Goal: Find specific page/section: Find specific page/section

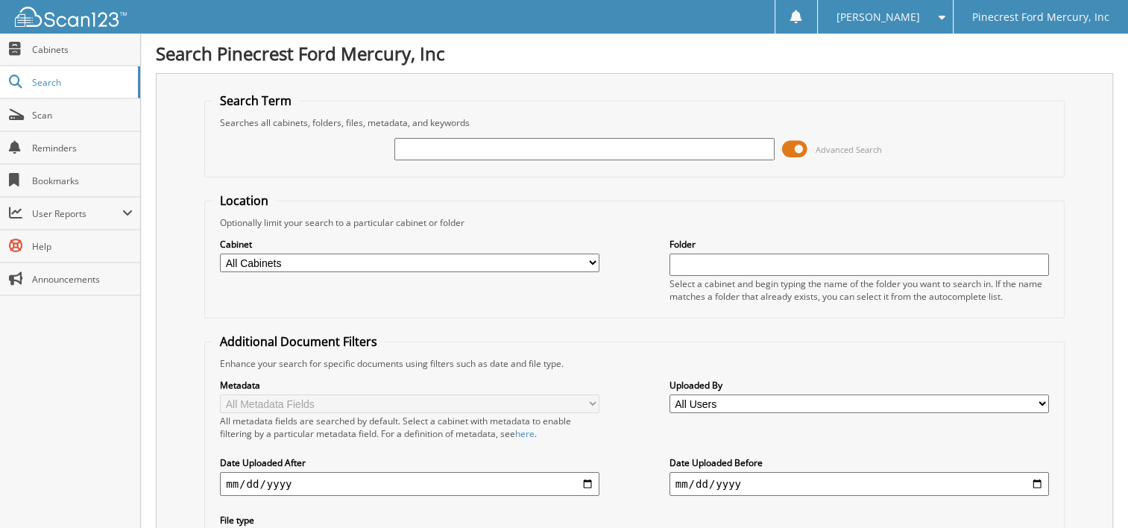
click at [462, 141] on input "text" at bounding box center [585, 149] width 380 height 22
type input "47828"
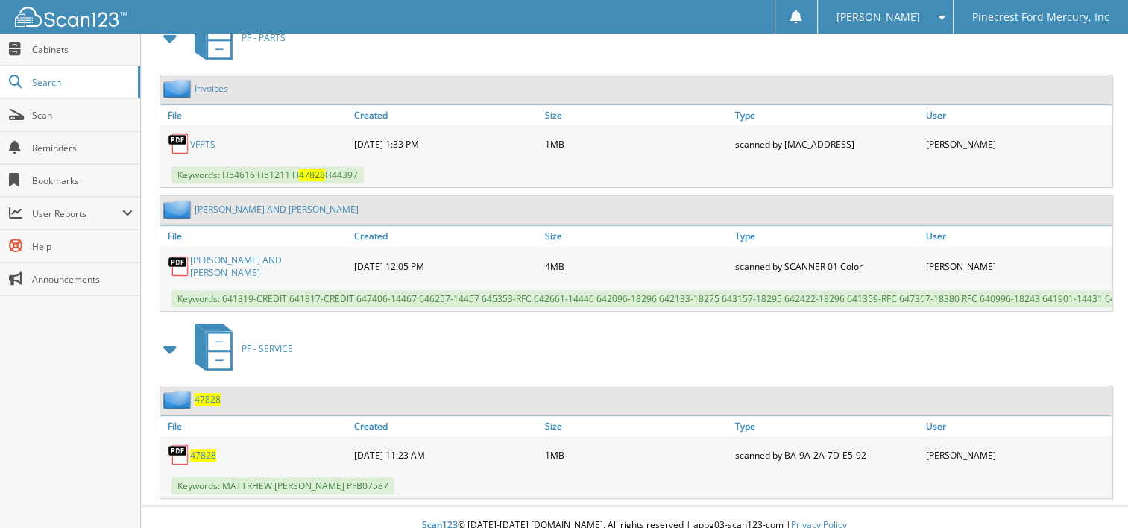
scroll to position [685, 0]
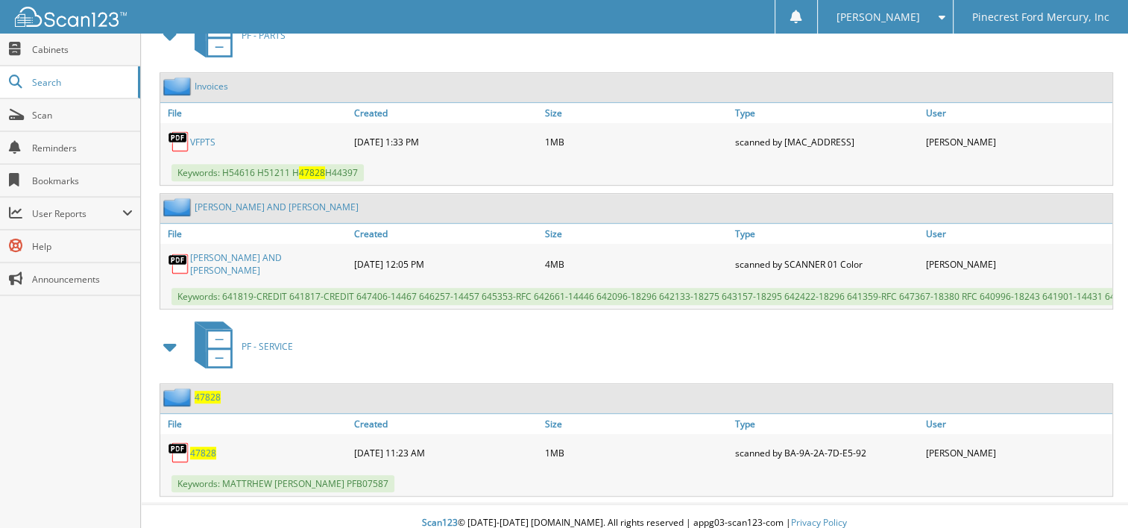
click at [204, 447] on span "47828" at bounding box center [203, 453] width 26 height 13
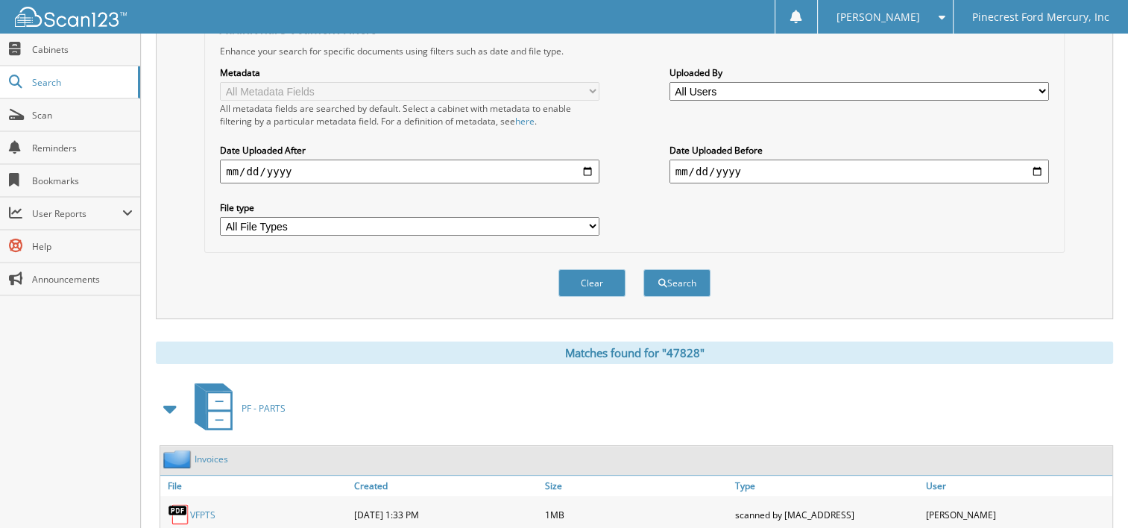
scroll to position [0, 0]
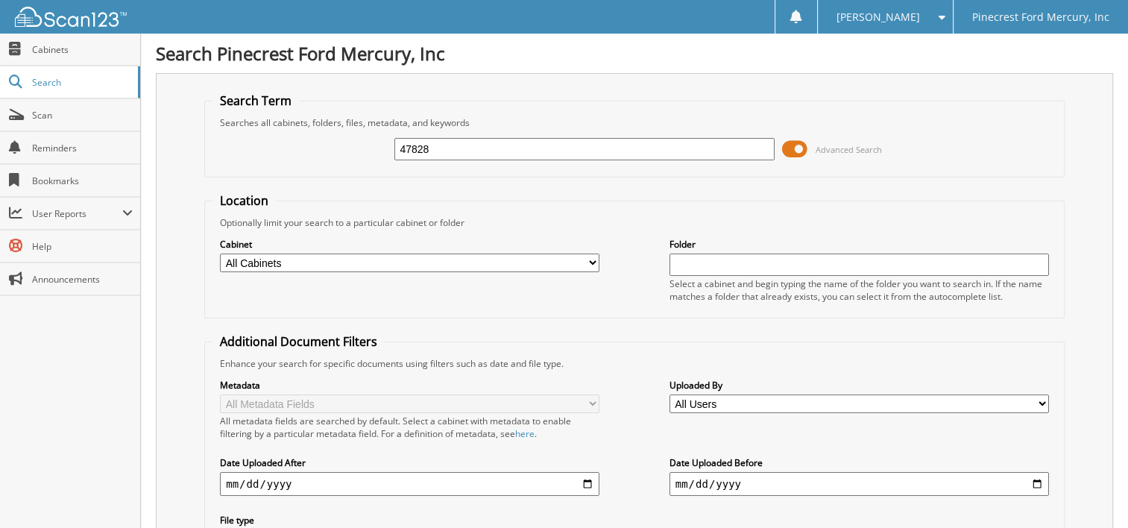
click at [453, 148] on input "47828" at bounding box center [585, 149] width 380 height 22
type input "4"
type input "49260"
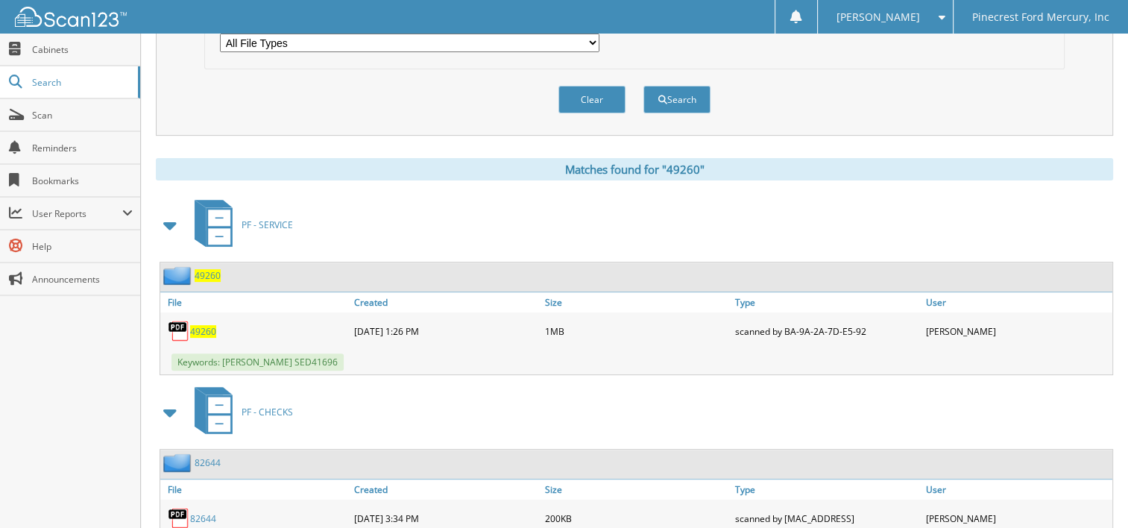
scroll to position [522, 0]
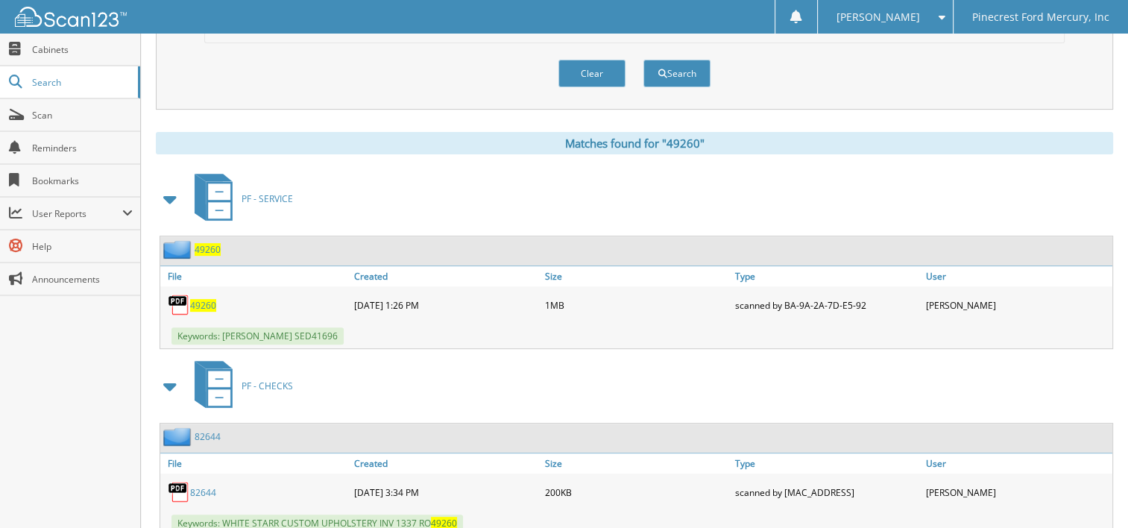
click at [202, 299] on span "49260" at bounding box center [203, 305] width 26 height 13
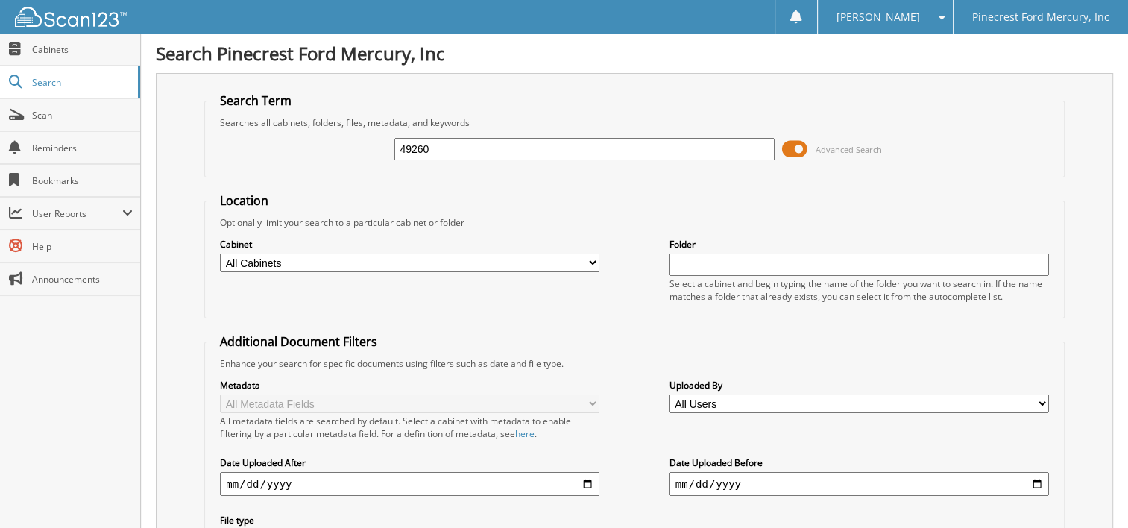
drag, startPoint x: 442, startPoint y: 145, endPoint x: 376, endPoint y: 157, distance: 66.7
click at [376, 157] on div "49260 Advanced Search" at bounding box center [635, 149] width 844 height 40
type input "18210"
drag, startPoint x: 439, startPoint y: 145, endPoint x: 329, endPoint y: 149, distance: 110.5
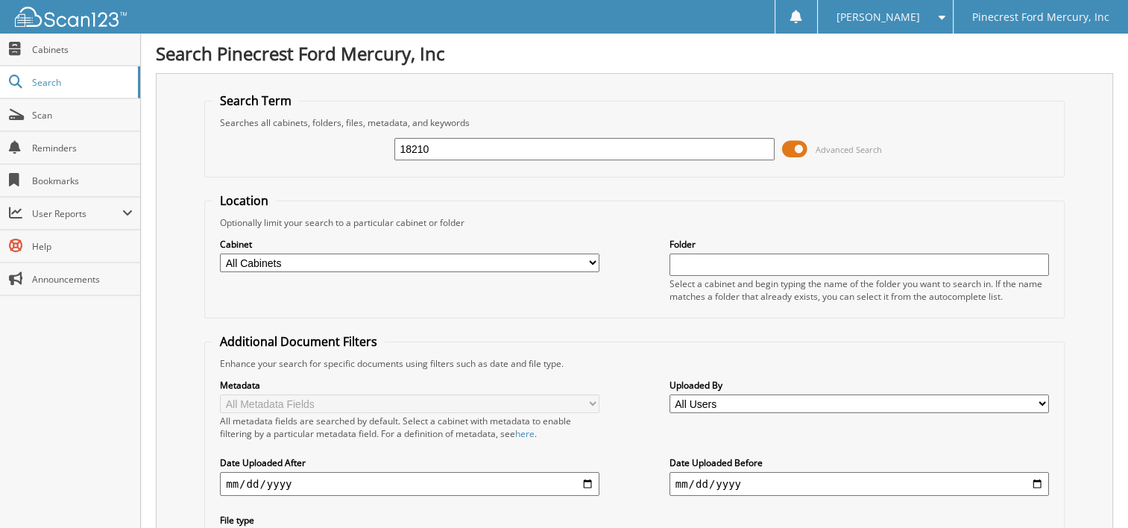
click at [329, 149] on div "18210 Advanced Search" at bounding box center [635, 149] width 844 height 40
type input "48210"
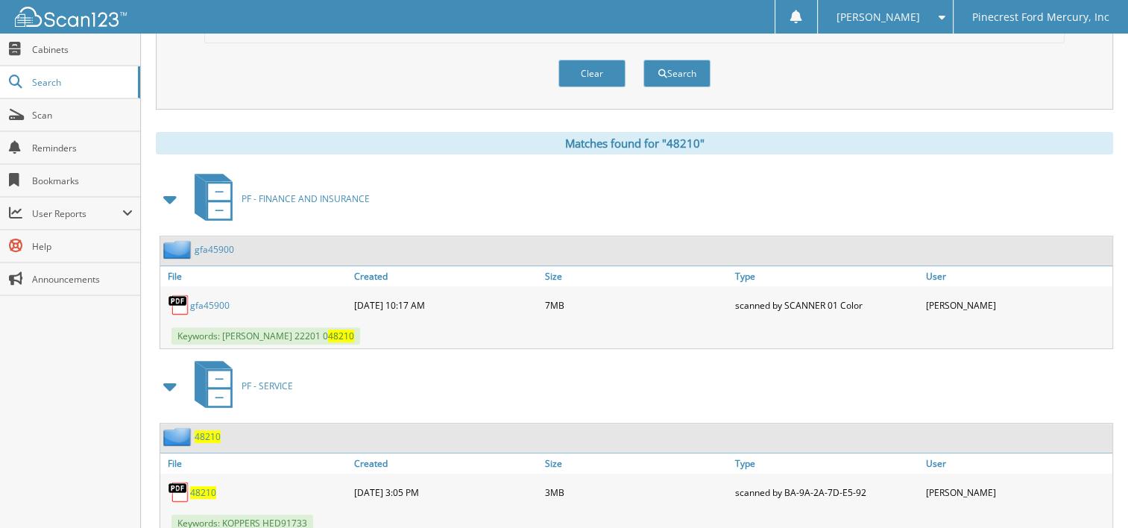
scroll to position [556, 0]
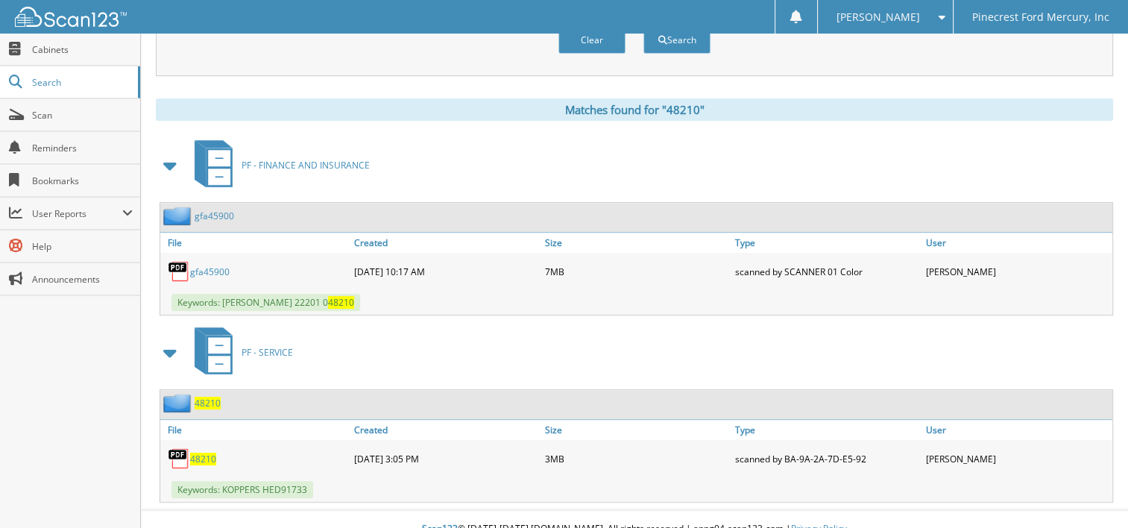
click at [205, 453] on span "48210" at bounding box center [203, 459] width 26 height 13
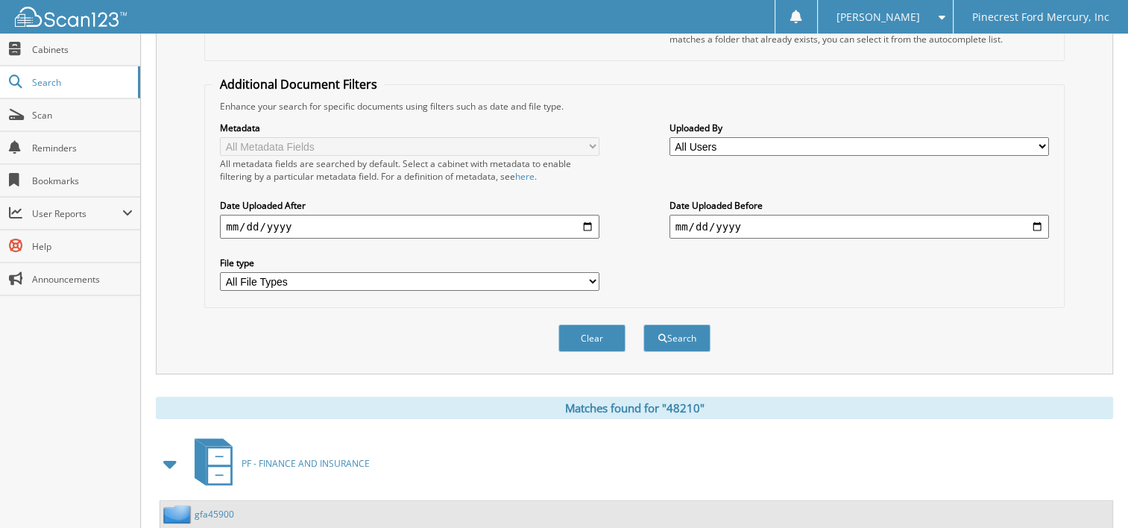
scroll to position [0, 0]
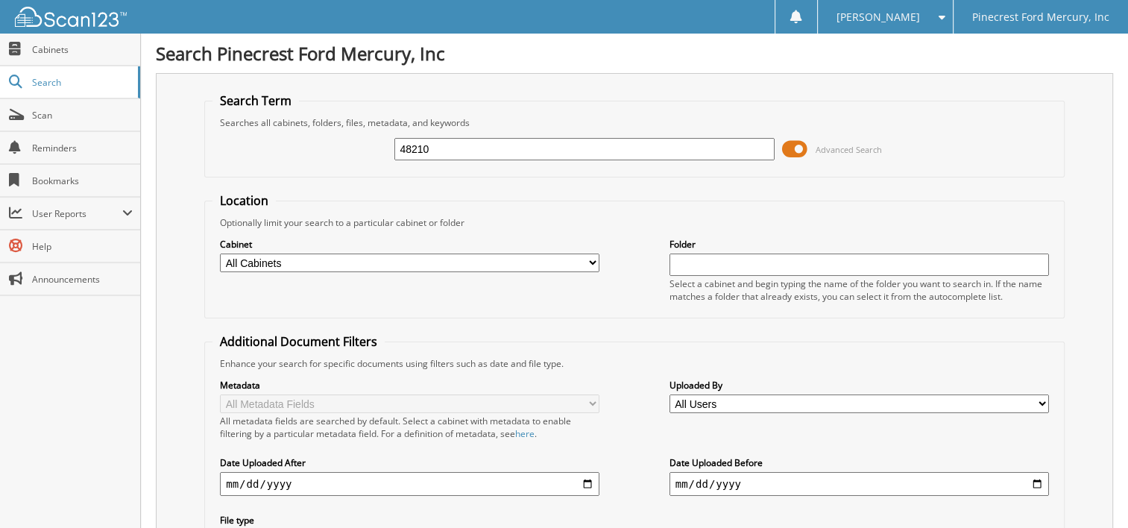
drag, startPoint x: 447, startPoint y: 146, endPoint x: 265, endPoint y: 175, distance: 183.5
click at [265, 175] on fieldset "Search Term Searches all cabinets, folders, files, metadata, and keywords 48210…" at bounding box center [634, 134] width 861 height 85
type input "48099"
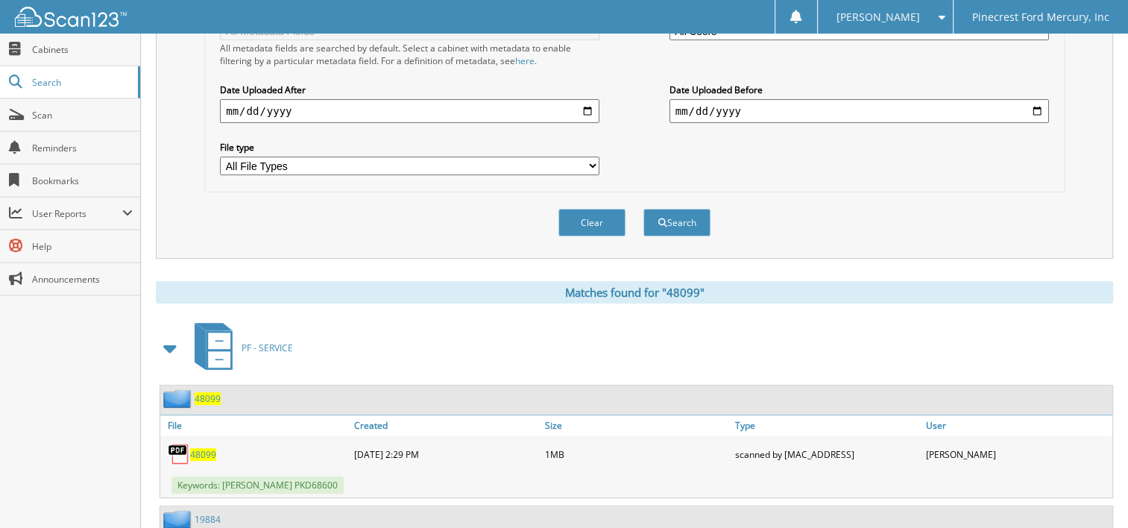
scroll to position [522, 0]
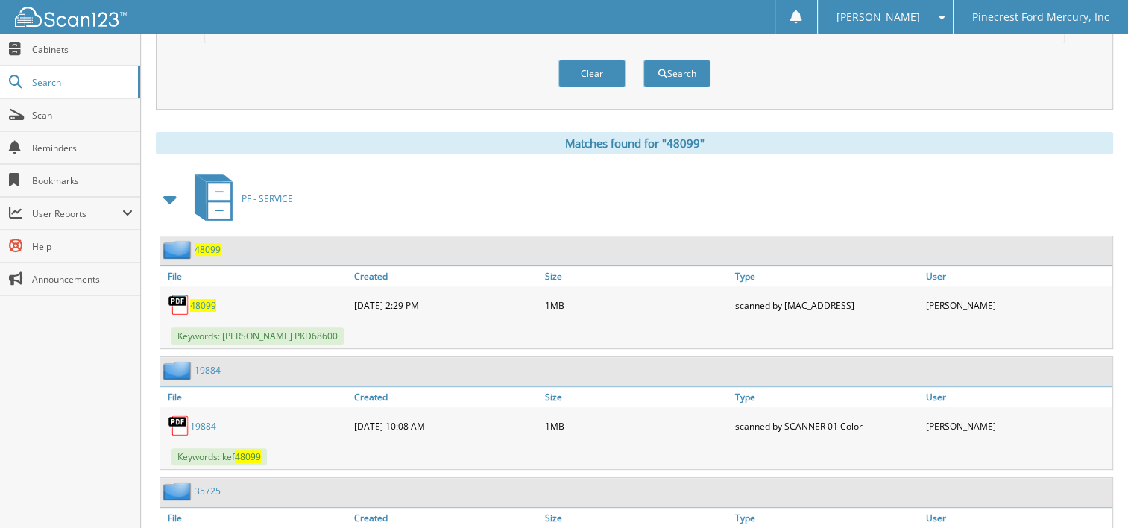
click at [197, 299] on span "48099" at bounding box center [203, 305] width 26 height 13
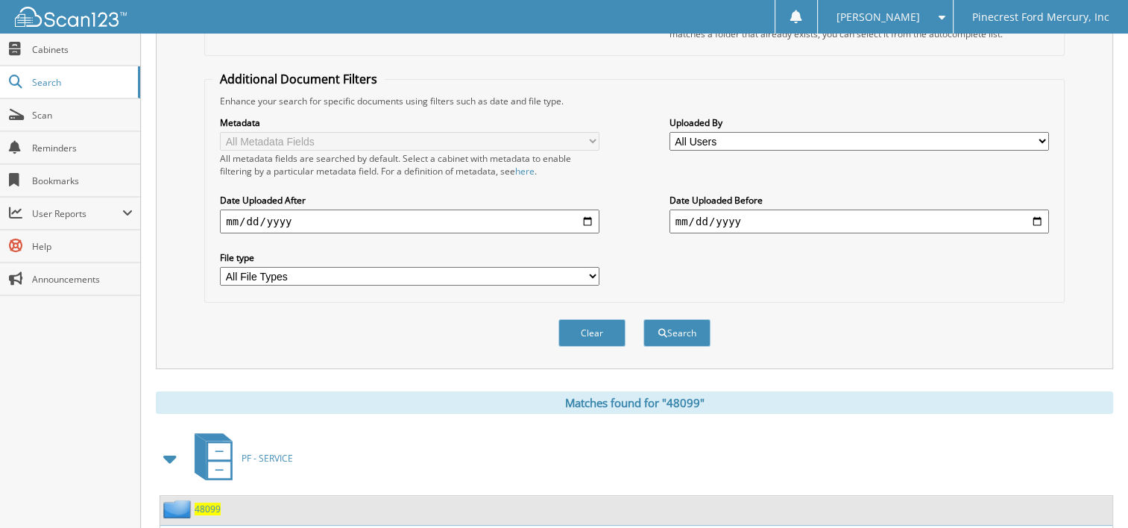
scroll to position [75, 0]
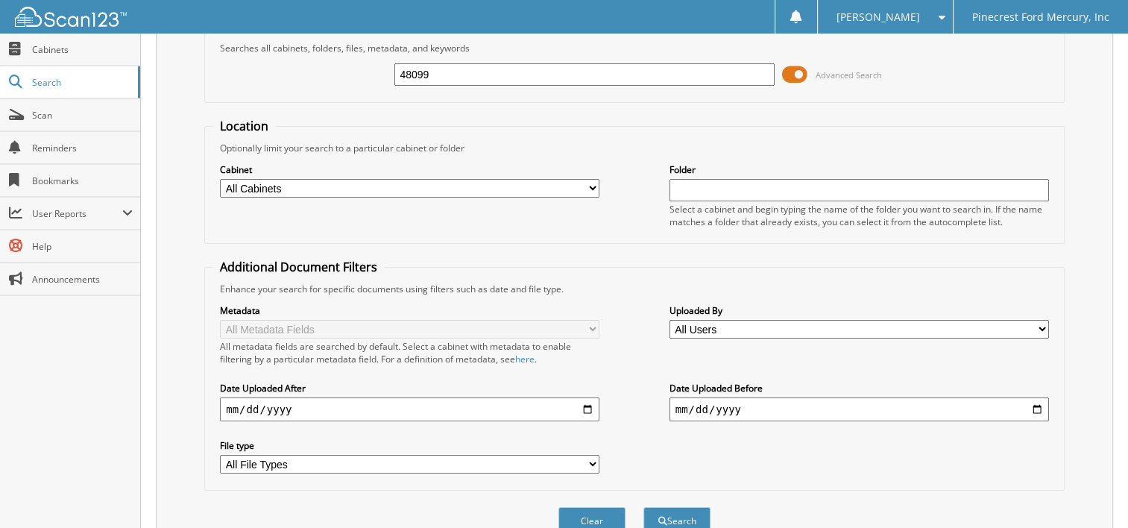
drag, startPoint x: 524, startPoint y: 75, endPoint x: 328, endPoint y: 77, distance: 196.2
click at [328, 77] on div "48099 Advanced Search" at bounding box center [635, 74] width 844 height 40
type input "49165"
click at [644, 507] on button "Search" at bounding box center [677, 521] width 67 height 28
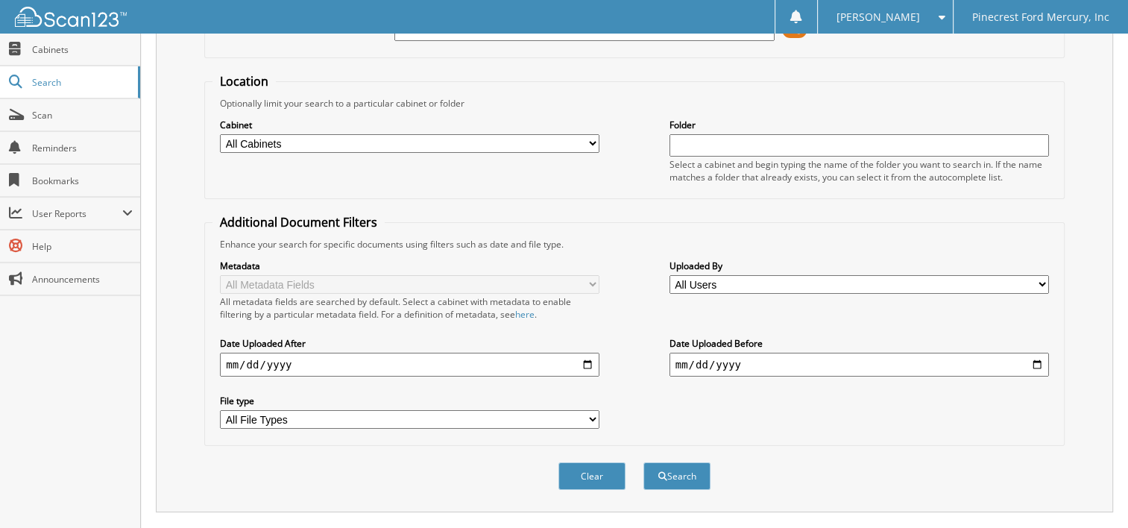
scroll to position [371, 0]
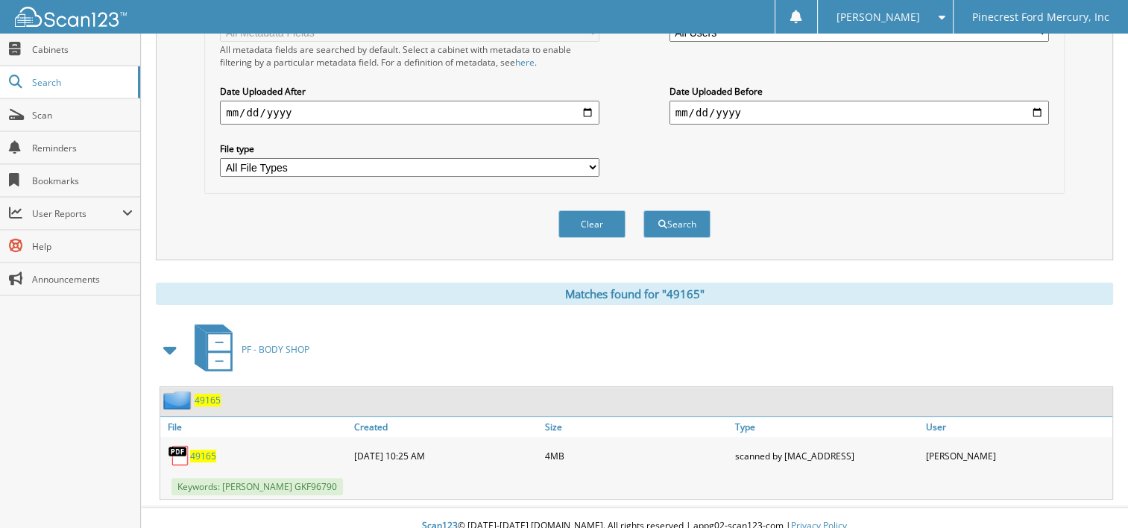
click at [206, 450] on span "49165" at bounding box center [203, 456] width 26 height 13
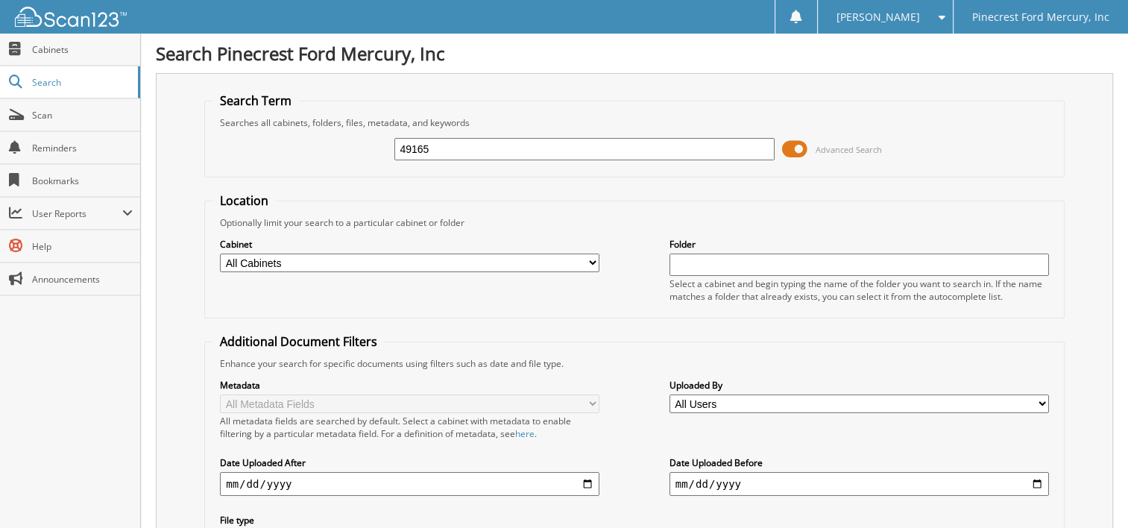
drag, startPoint x: 453, startPoint y: 155, endPoint x: 321, endPoint y: 164, distance: 133.1
click at [321, 164] on div "49165 Advanced Search" at bounding box center [635, 149] width 844 height 40
type input "49352"
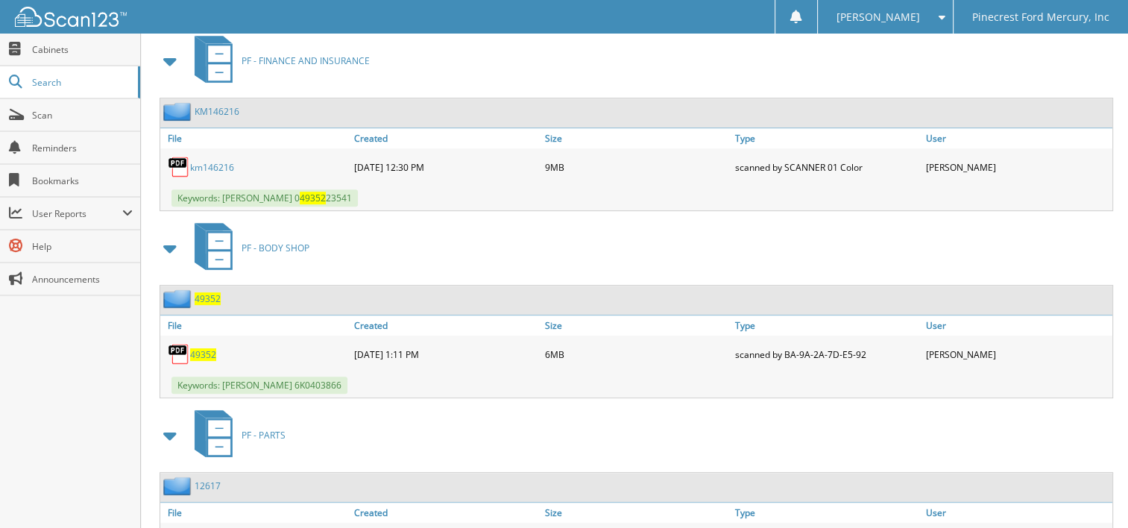
scroll to position [740, 0]
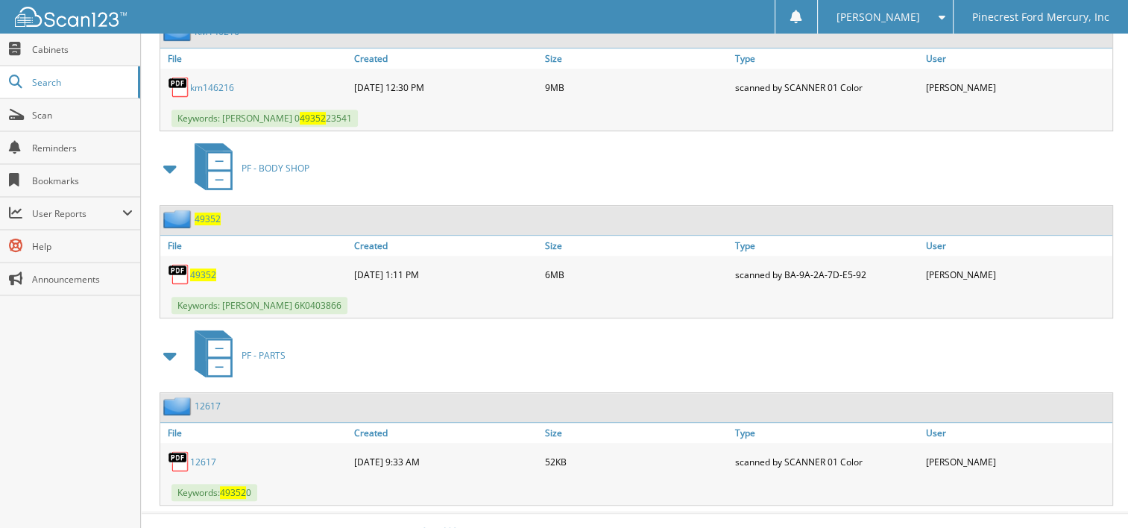
click at [202, 268] on span "49352" at bounding box center [203, 274] width 26 height 13
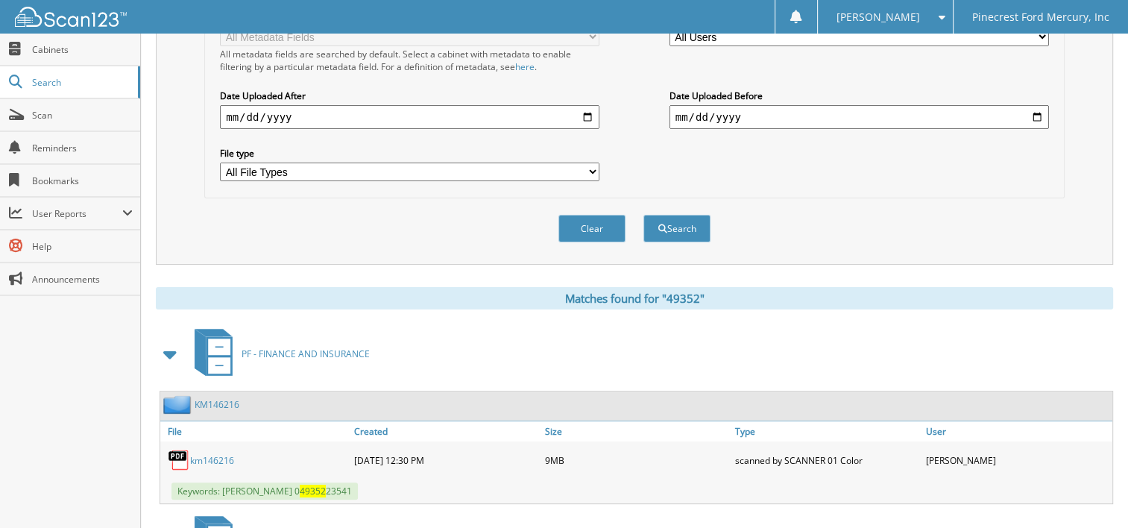
scroll to position [69, 0]
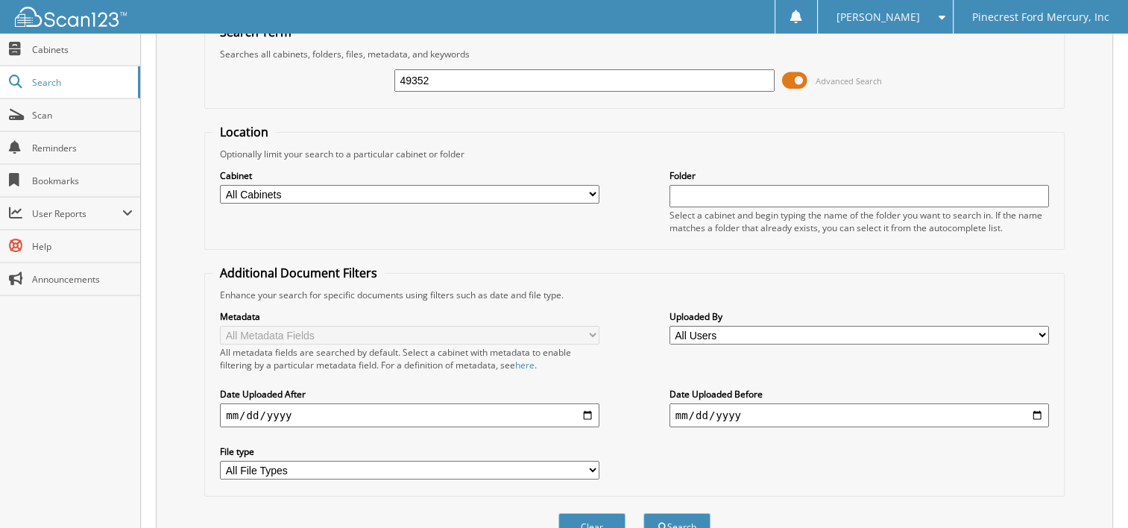
drag, startPoint x: 471, startPoint y: 77, endPoint x: 327, endPoint y: 133, distance: 154.7
click at [327, 133] on form "Search Term Searches all cabinets, folders, files, metadata, and keywords 49352…" at bounding box center [634, 290] width 861 height 533
type input "gullo mazda"
click at [644, 513] on button "Search" at bounding box center [677, 527] width 67 height 28
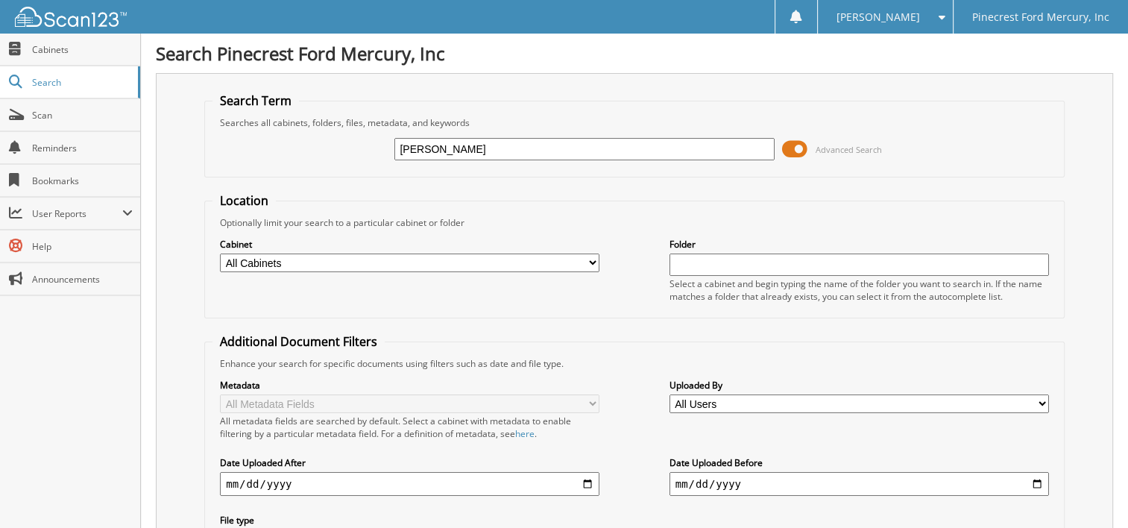
type input "gullo"
click at [591, 257] on select "All Cabinets PF - ACCOUNTING PF - BODY SHOP PF - CHECKS PF - FINANCE AND INSURA…" at bounding box center [410, 263] width 380 height 19
select select "11259"
click at [220, 254] on select "All Cabinets PF - ACCOUNTING PF - BODY SHOP PF - CHECKS PF - FINANCE AND INSURA…" at bounding box center [410, 263] width 380 height 19
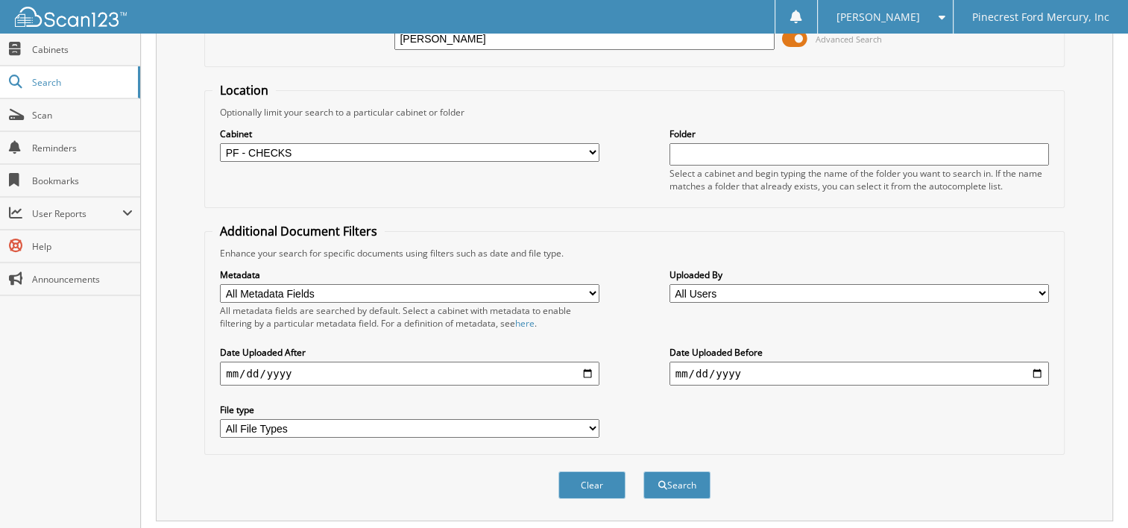
scroll to position [149, 0]
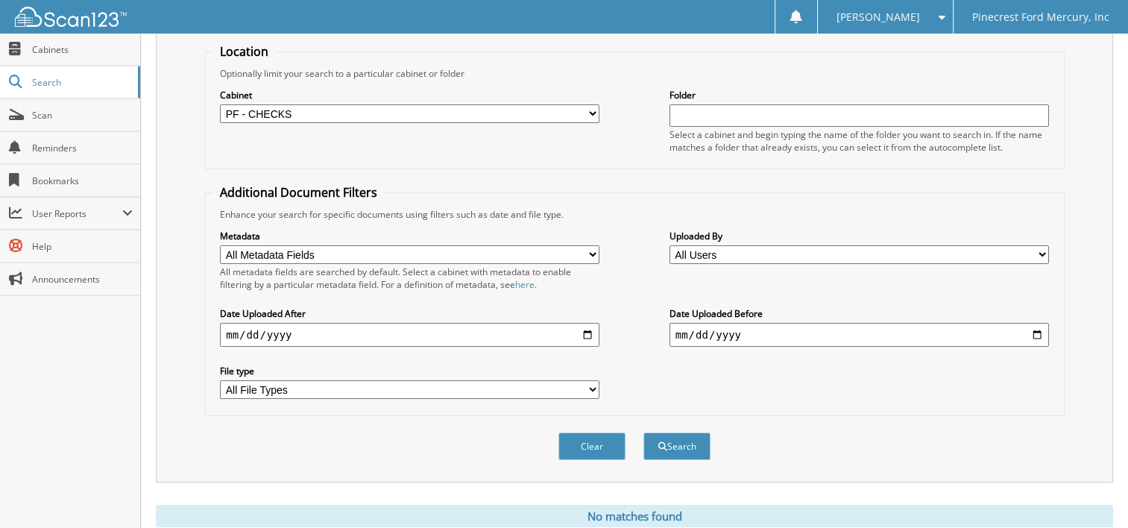
click at [585, 323] on input "date" at bounding box center [410, 335] width 380 height 24
type input "[DATE]"
click at [1038, 327] on input "date" at bounding box center [860, 335] width 380 height 24
type input "[DATE]"
click at [667, 433] on button "Search" at bounding box center [677, 447] width 67 height 28
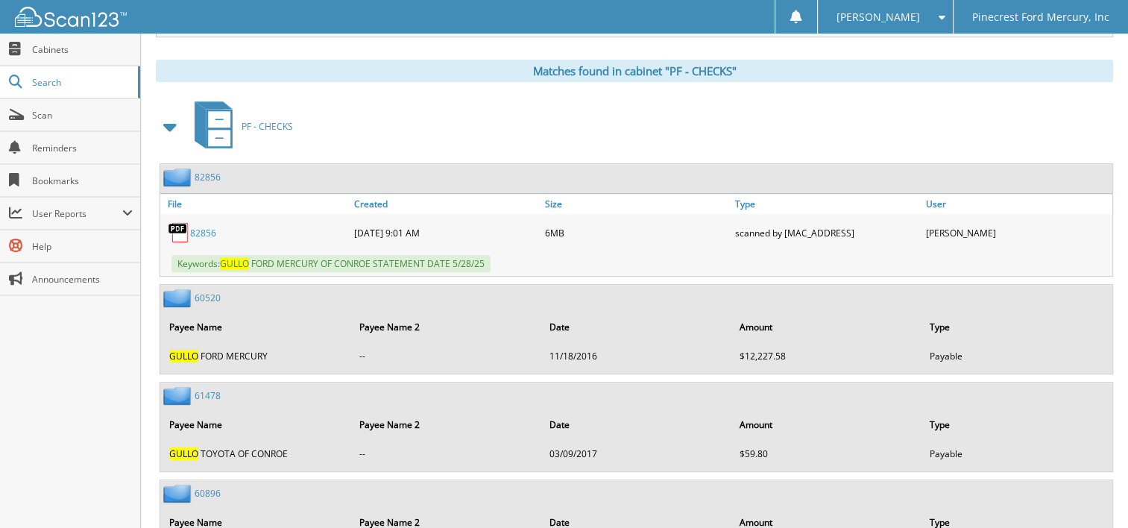
scroll to position [597, 0]
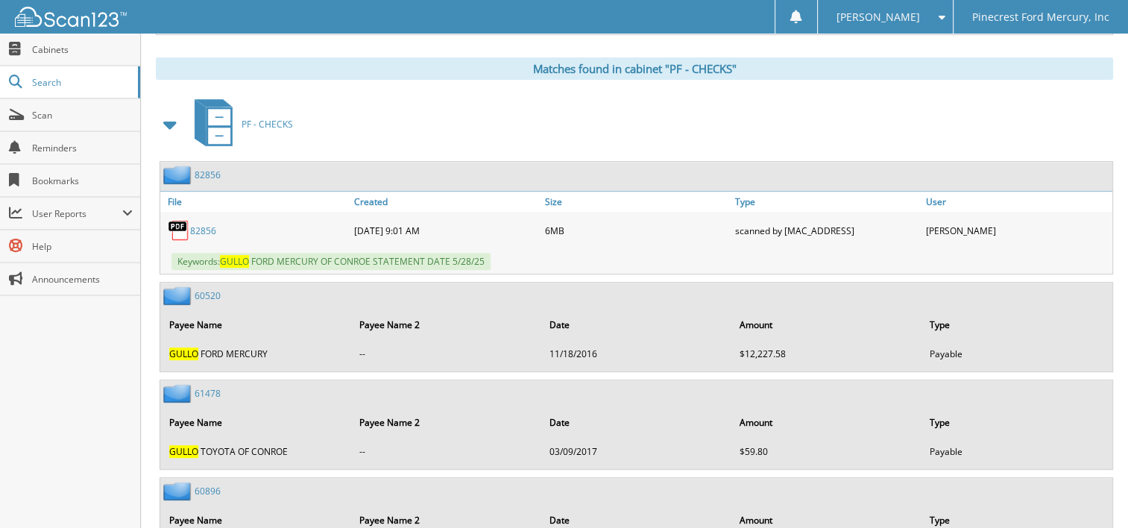
click at [210, 224] on link "8 2 8 5 6" at bounding box center [203, 230] width 26 height 13
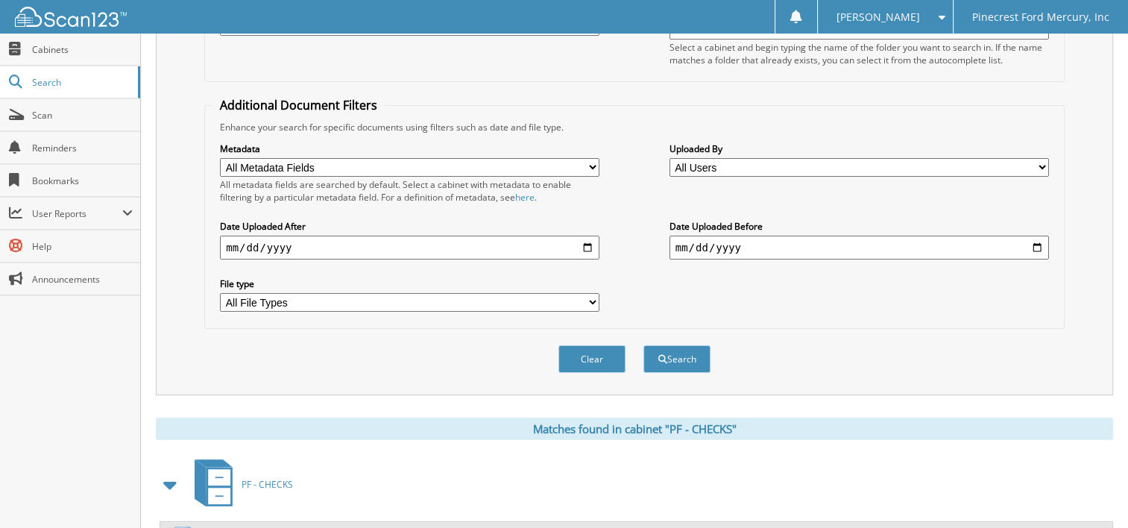
scroll to position [13, 0]
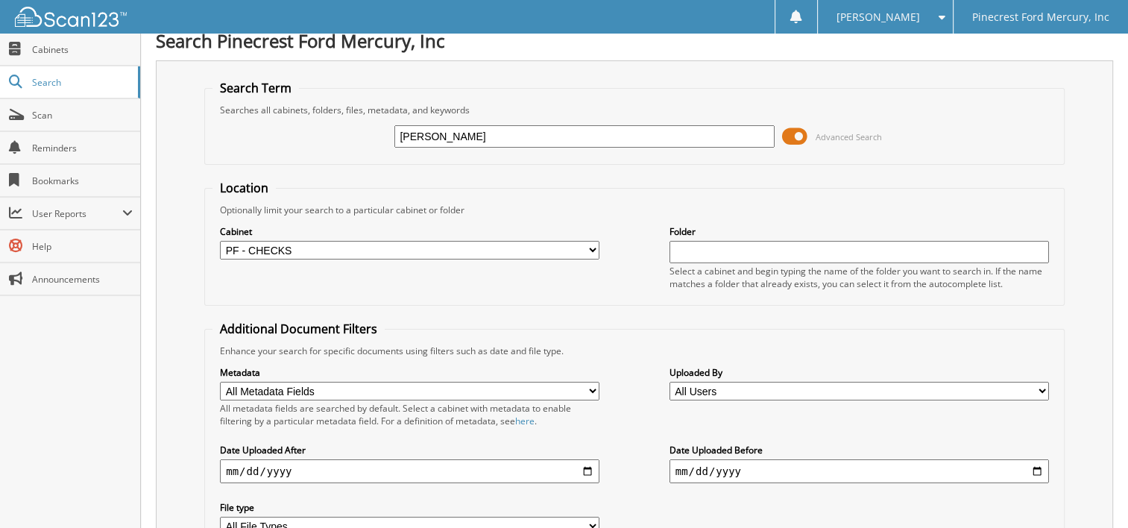
click at [588, 248] on select "All Cabinets PF - ACCOUNTING PF - BODY SHOP PF - CHECKS PF - FINANCE AND INSURA…" at bounding box center [410, 250] width 380 height 19
select select
click at [220, 241] on select "All Cabinets PF - ACCOUNTING PF - BODY SHOP PF - CHECKS PF - FINANCE AND INSURA…" at bounding box center [410, 250] width 380 height 19
click at [694, 244] on input "text" at bounding box center [860, 252] width 380 height 22
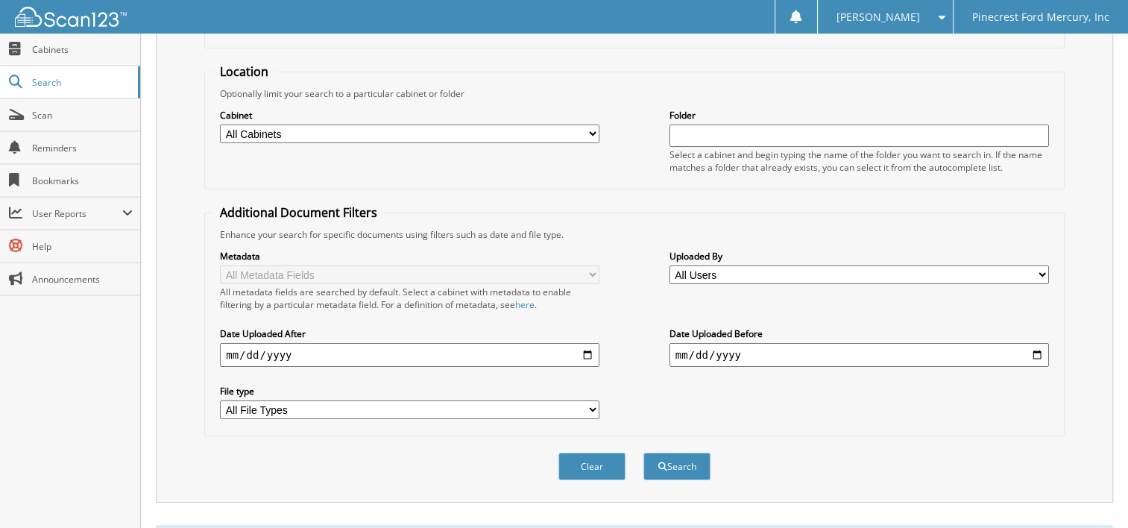
scroll to position [236, 0]
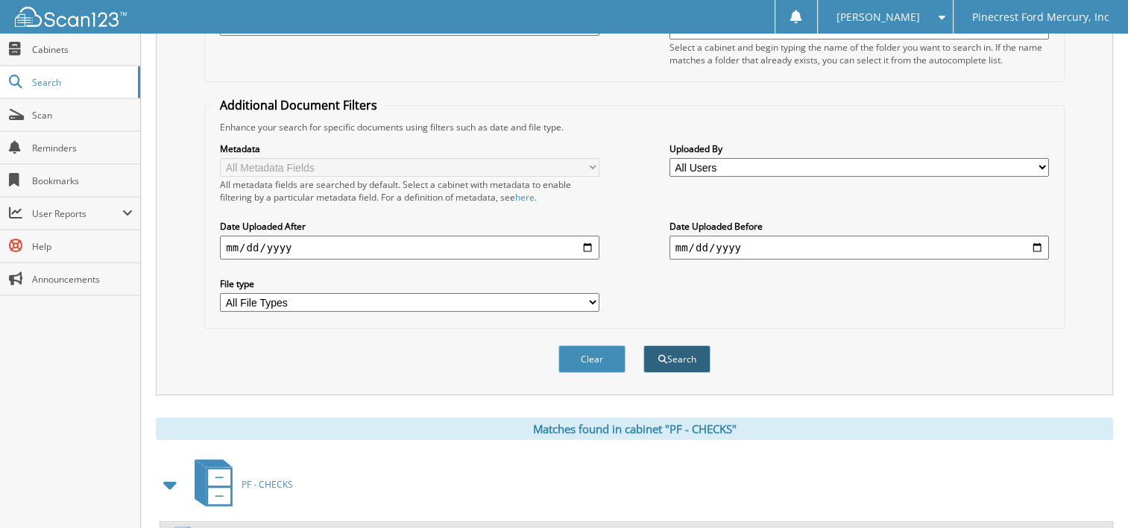
click at [679, 348] on button "Search" at bounding box center [677, 359] width 67 height 28
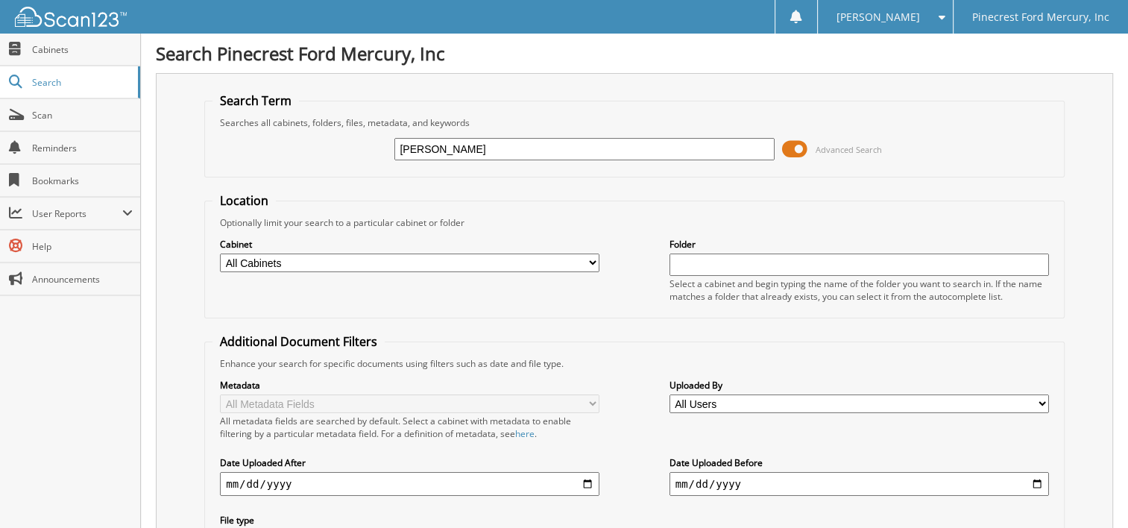
drag, startPoint x: 437, startPoint y: 155, endPoint x: 386, endPoint y: 169, distance: 53.4
click at [386, 169] on fieldset "Search Term Searches all cabinets, folders, files, metadata, and keywords gullo…" at bounding box center [634, 134] width 861 height 85
type input "49498"
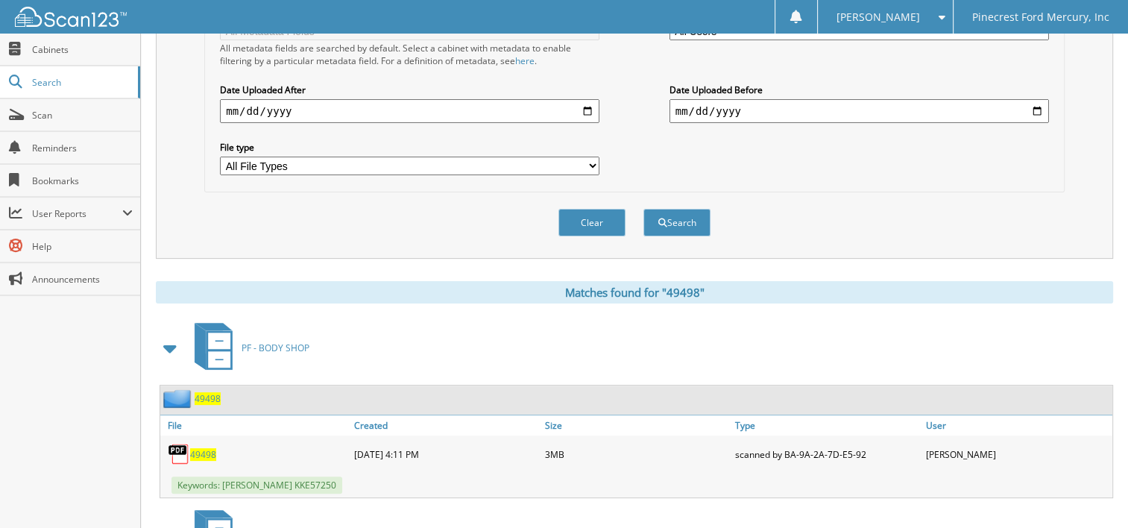
scroll to position [617, 0]
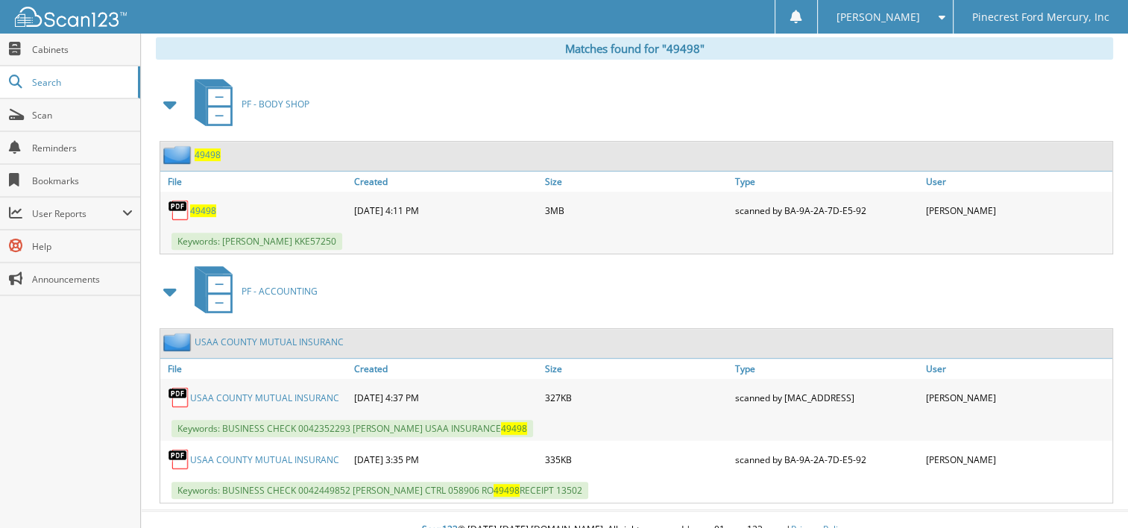
click at [207, 204] on span "49498" at bounding box center [203, 210] width 26 height 13
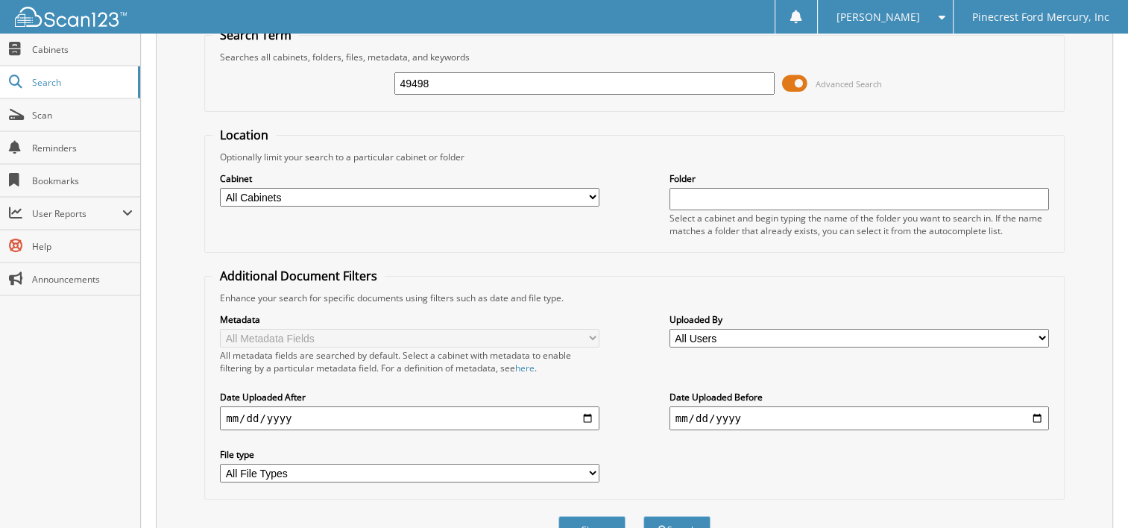
scroll to position [0, 0]
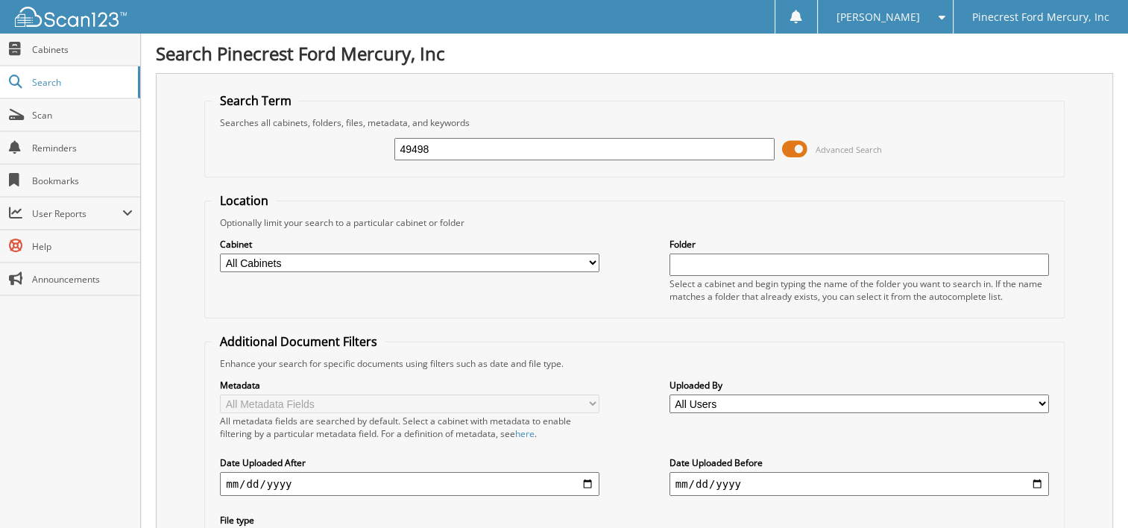
drag, startPoint x: 449, startPoint y: 146, endPoint x: 399, endPoint y: 154, distance: 50.6
click at [399, 154] on input "49498" at bounding box center [585, 149] width 380 height 22
type input "49628"
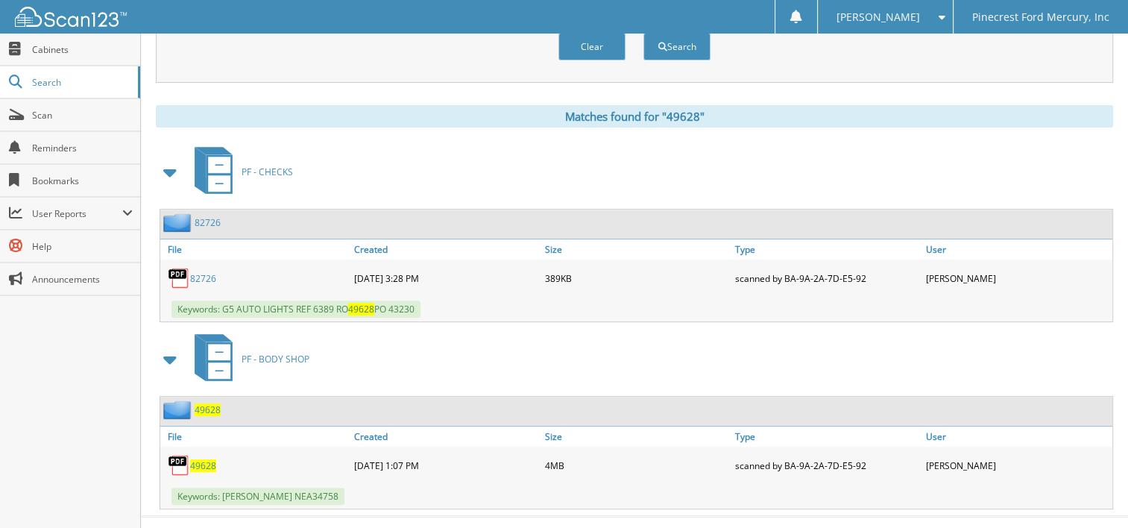
scroll to position [556, 0]
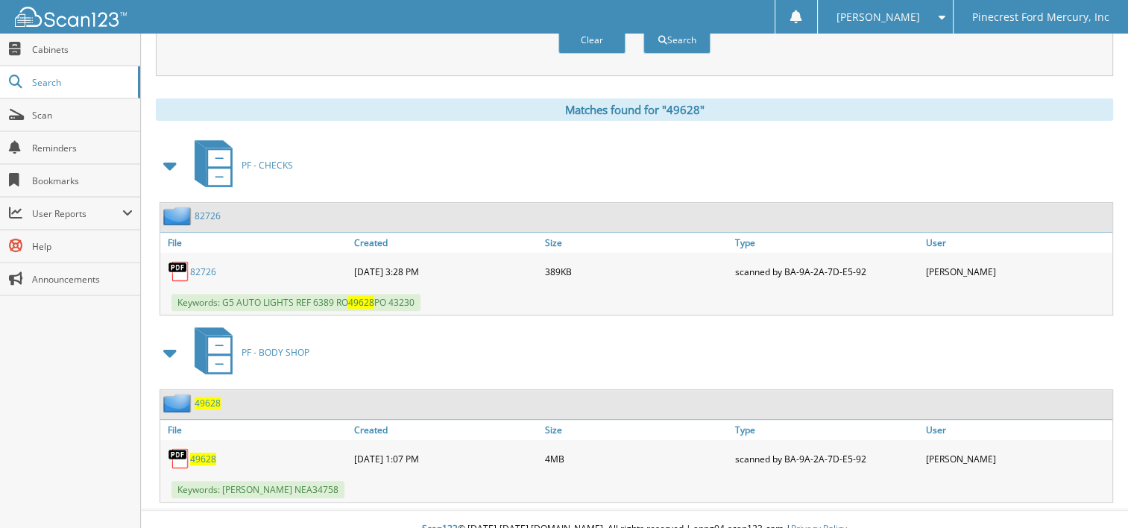
click at [206, 453] on span "49628" at bounding box center [203, 459] width 26 height 13
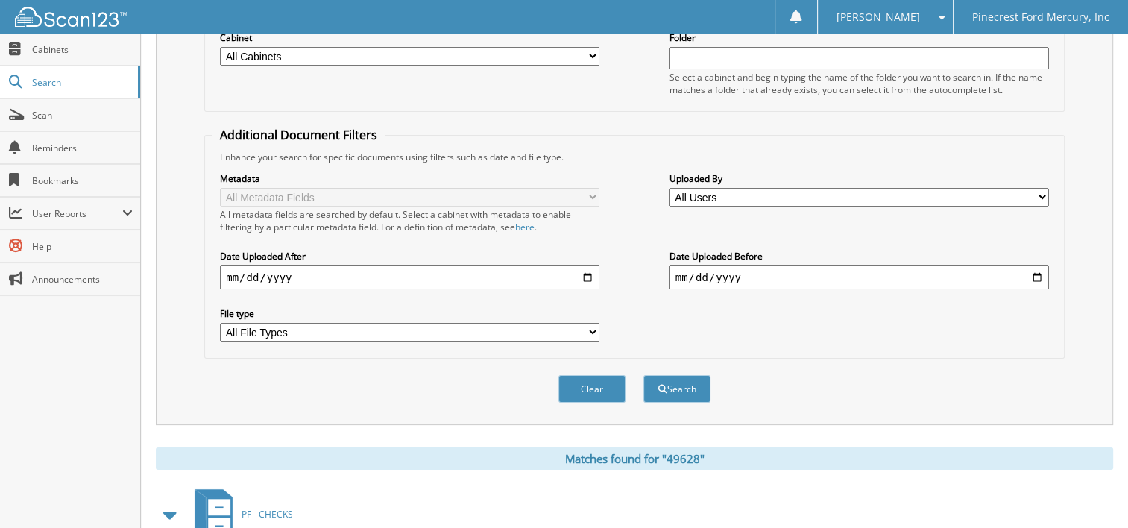
scroll to position [34, 0]
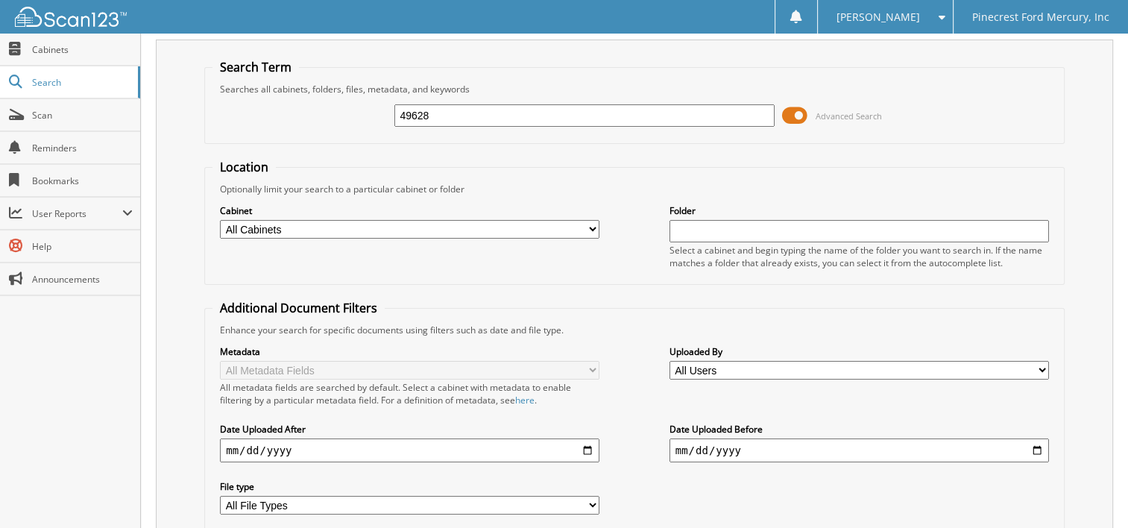
drag, startPoint x: 477, startPoint y: 120, endPoint x: 371, endPoint y: 119, distance: 106.7
click at [371, 119] on div "49628 Advanced Search" at bounding box center [635, 115] width 844 height 40
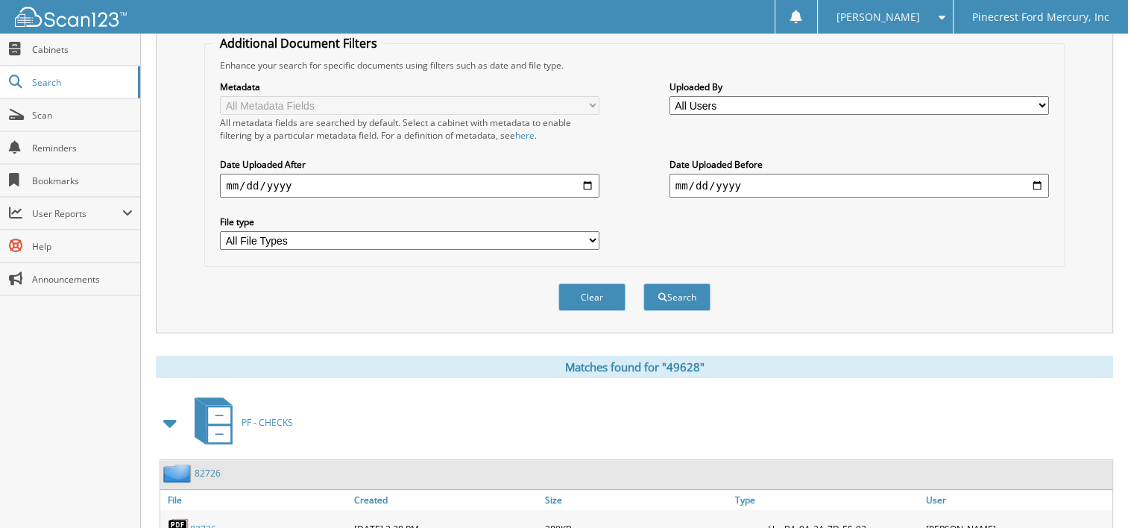
scroll to position [556, 0]
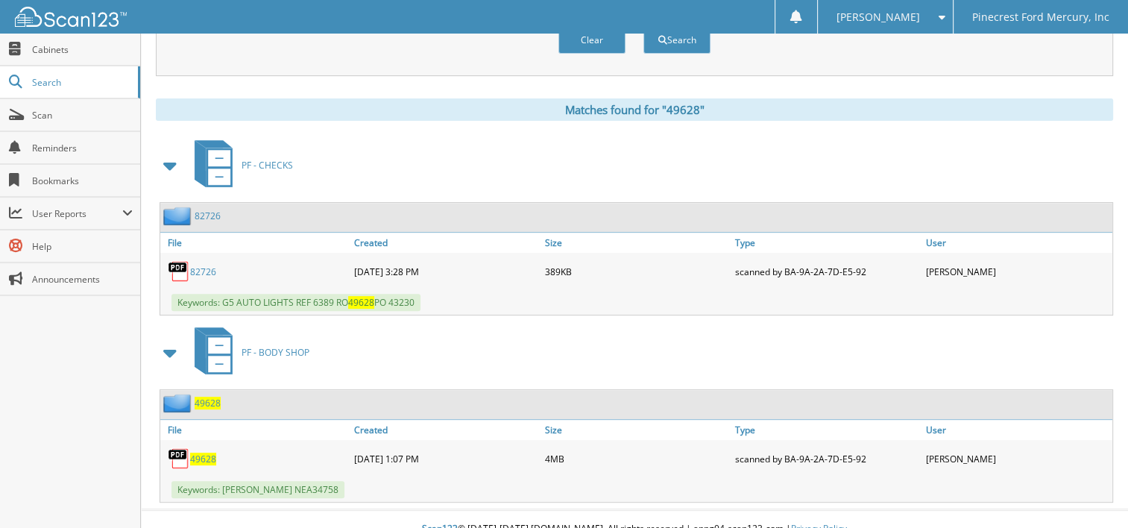
click at [195, 453] on span "49628" at bounding box center [203, 459] width 26 height 13
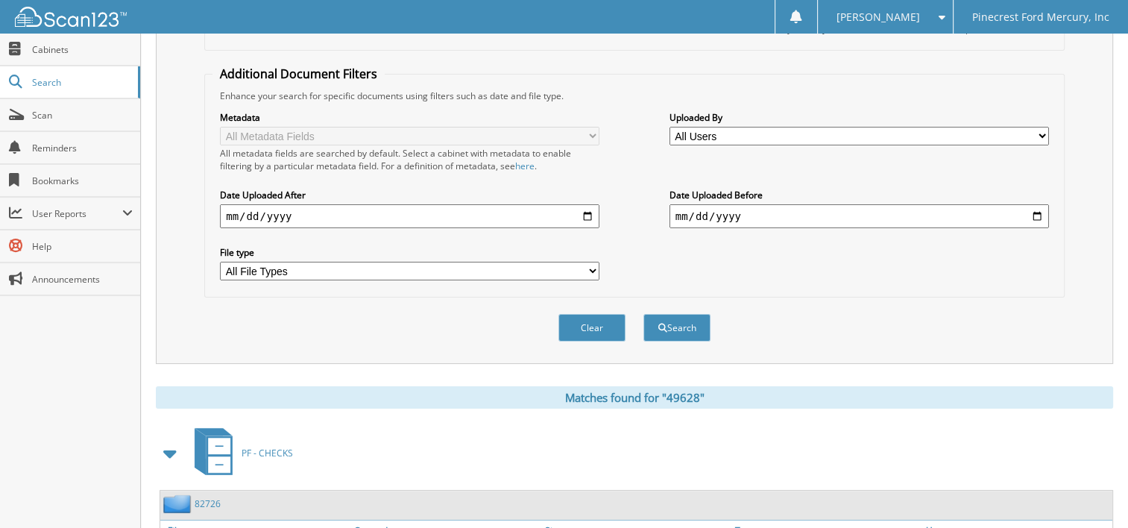
scroll to position [34, 0]
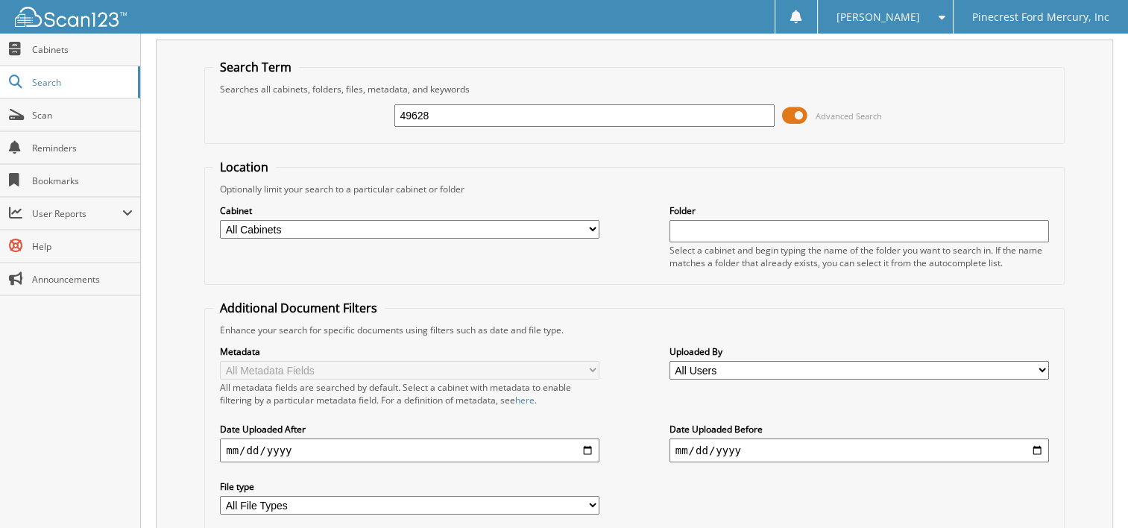
drag, startPoint x: 462, startPoint y: 109, endPoint x: 341, endPoint y: 122, distance: 122.2
click at [341, 122] on div "49628 Advanced Search" at bounding box center [635, 115] width 844 height 40
type input "43386"
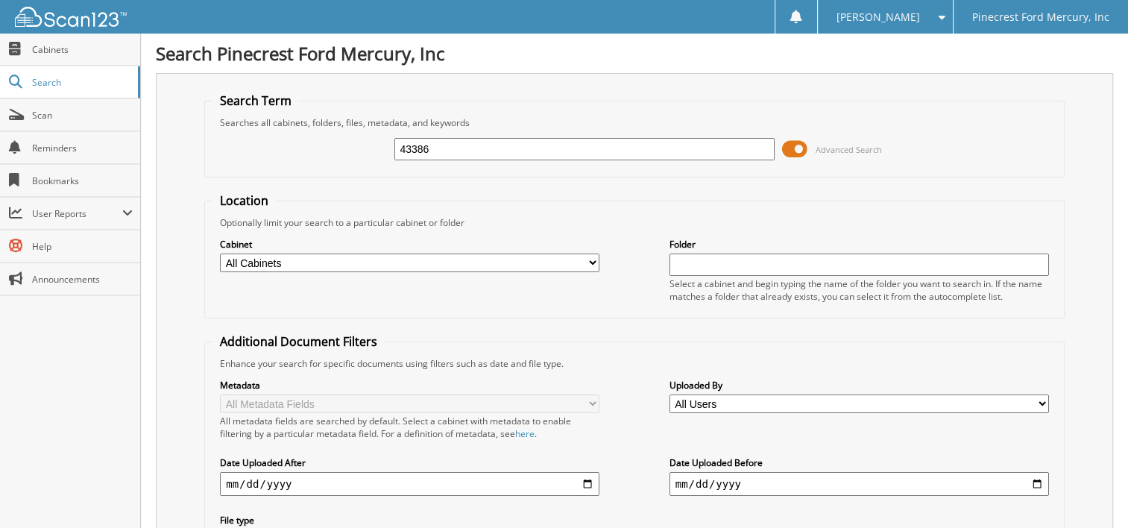
scroll to position [290, 0]
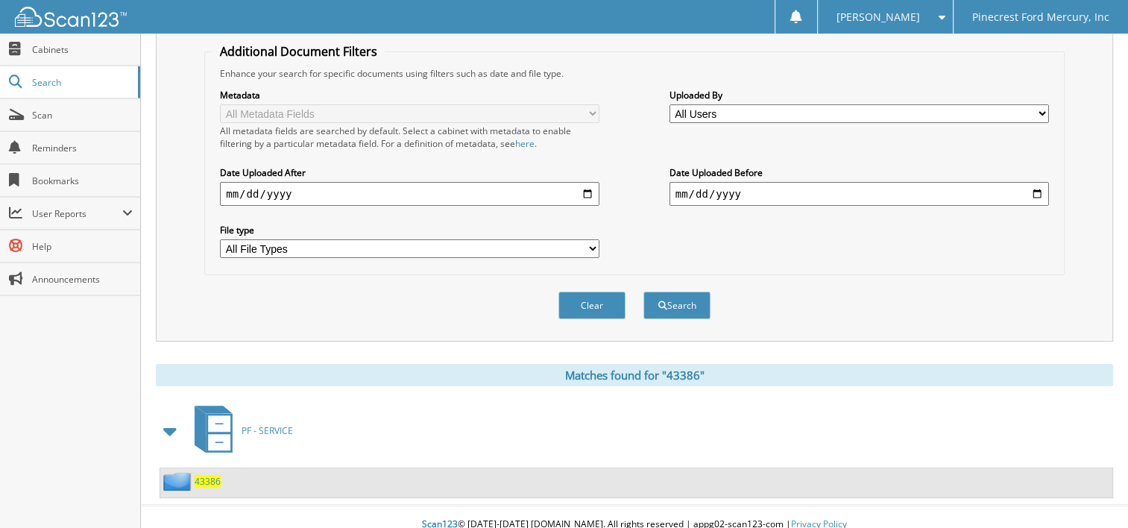
click at [209, 475] on span "43386" at bounding box center [208, 481] width 26 height 13
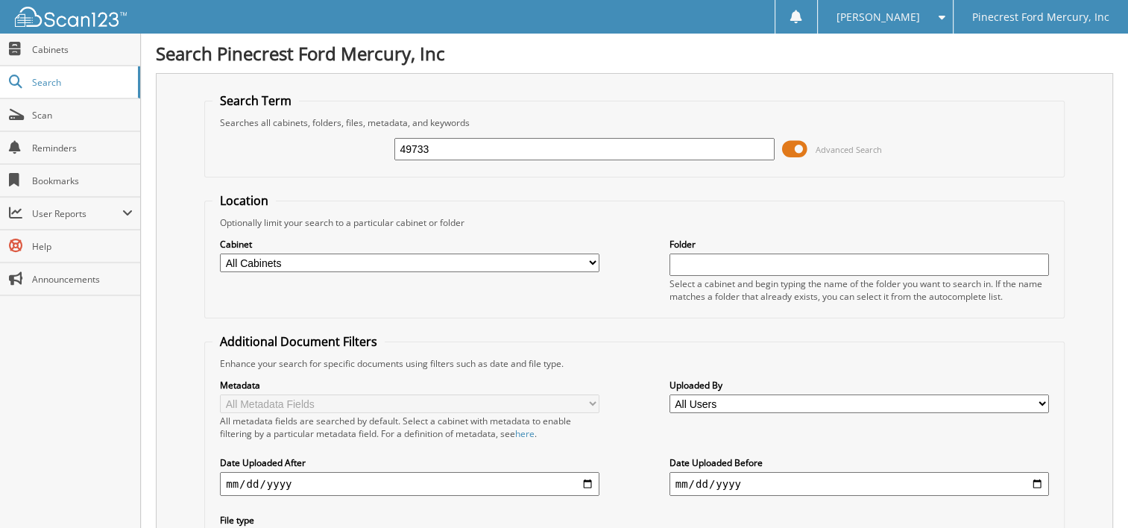
type input "49733"
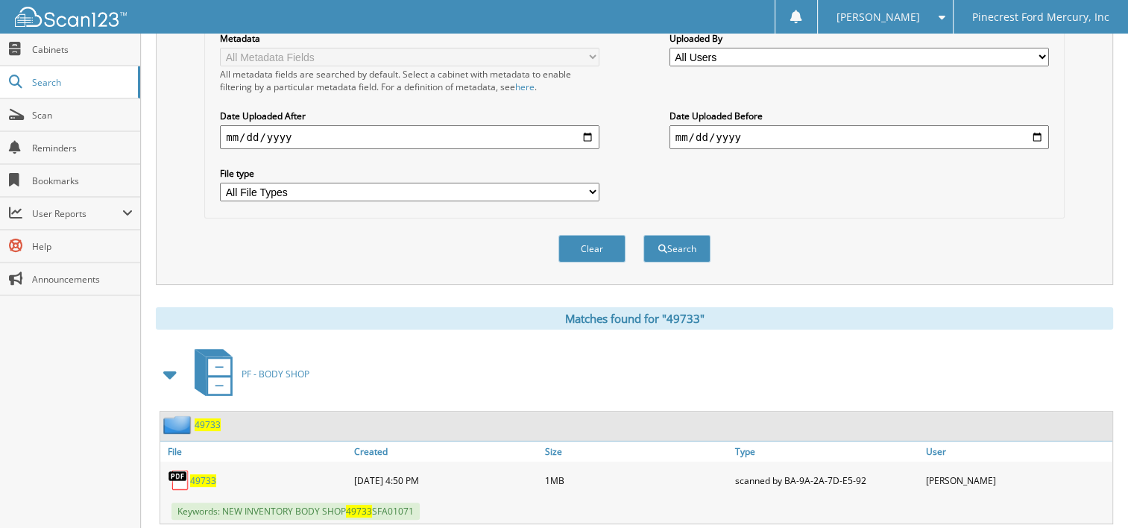
scroll to position [373, 0]
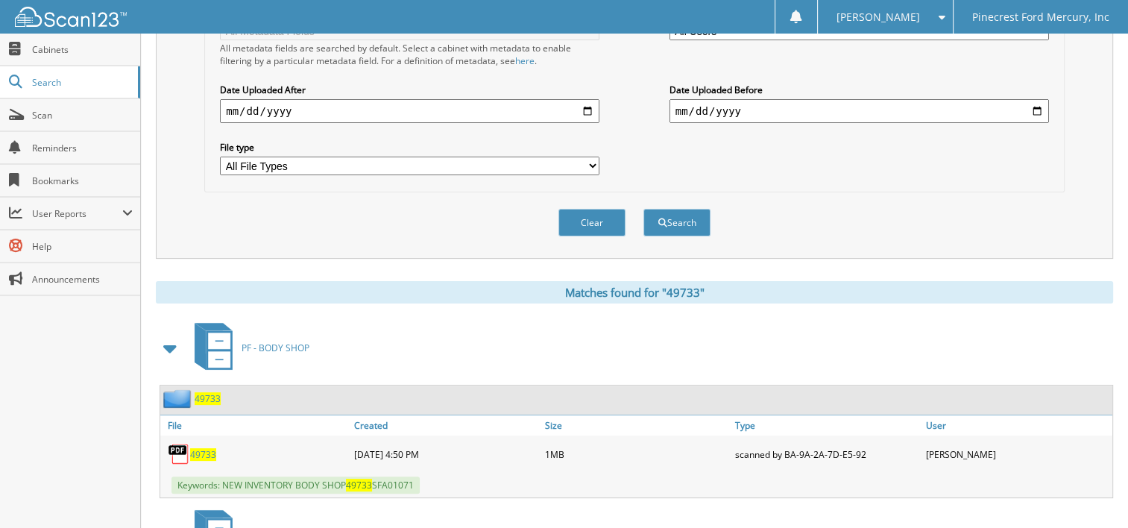
click at [206, 448] on span "49733" at bounding box center [203, 454] width 26 height 13
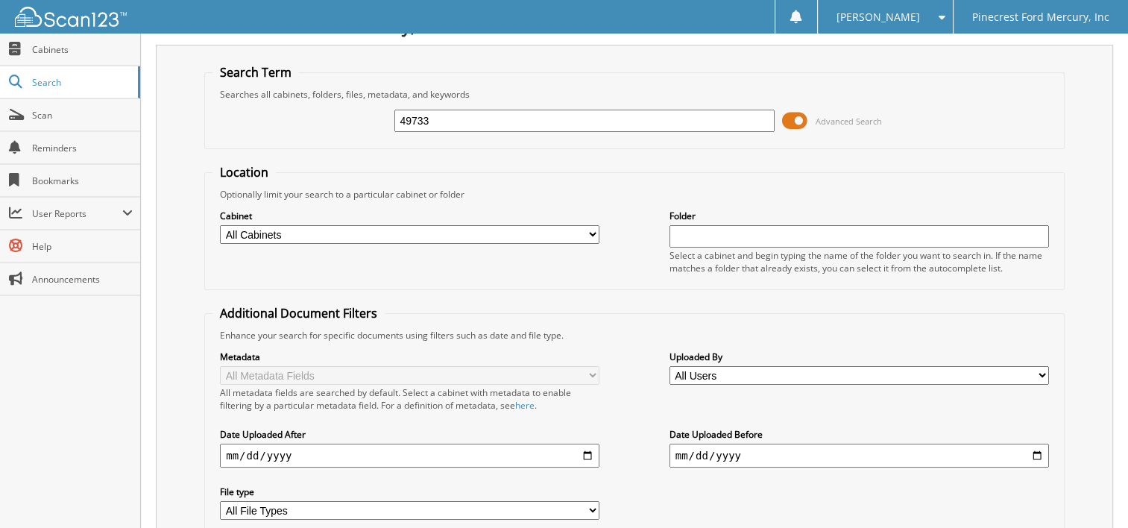
scroll to position [0, 0]
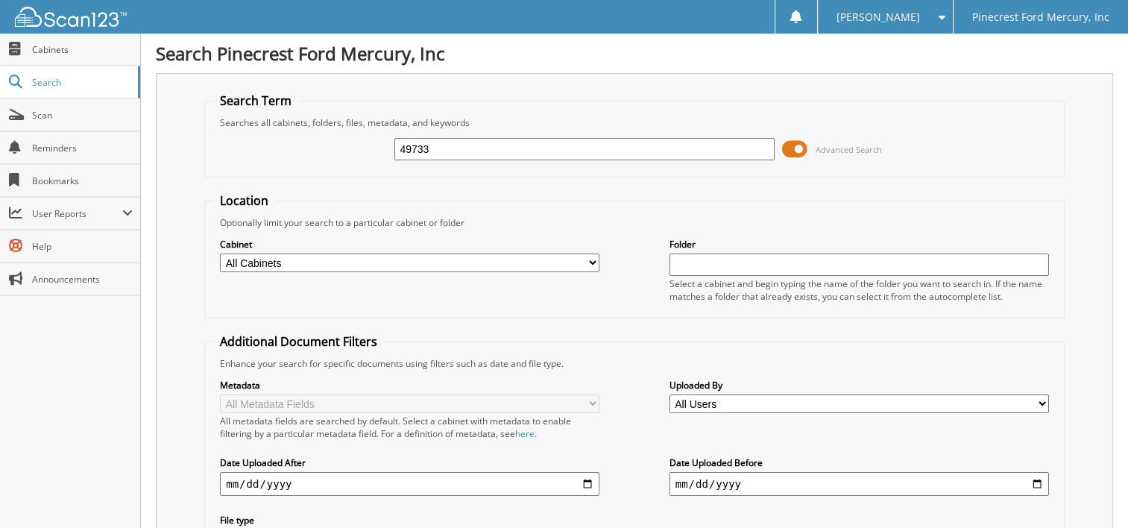
drag, startPoint x: 446, startPoint y: 146, endPoint x: 358, endPoint y: 164, distance: 89.8
click at [358, 164] on div "49733 Advanced Search" at bounding box center [635, 149] width 844 height 40
type input "49768"
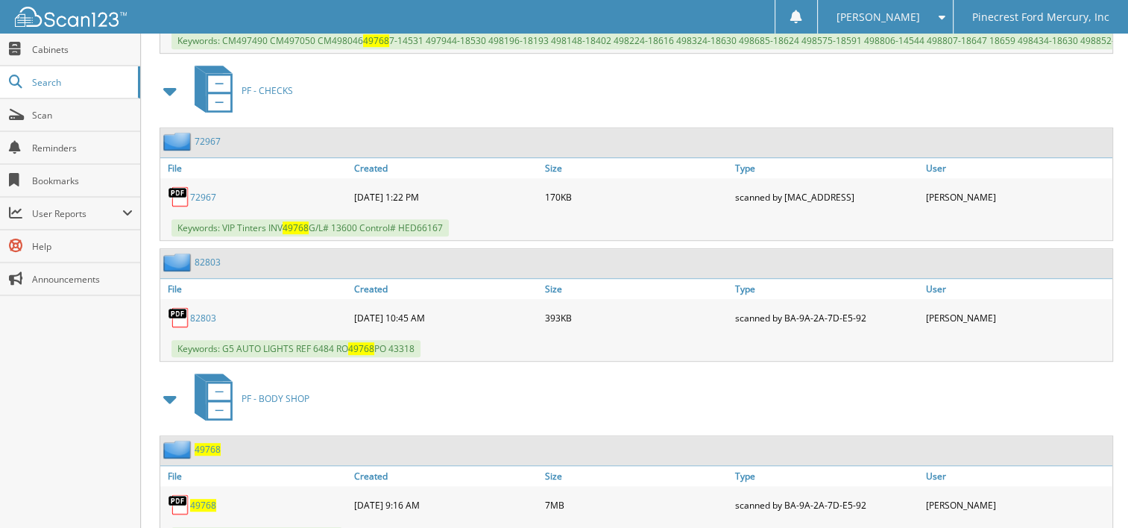
scroll to position [870, 0]
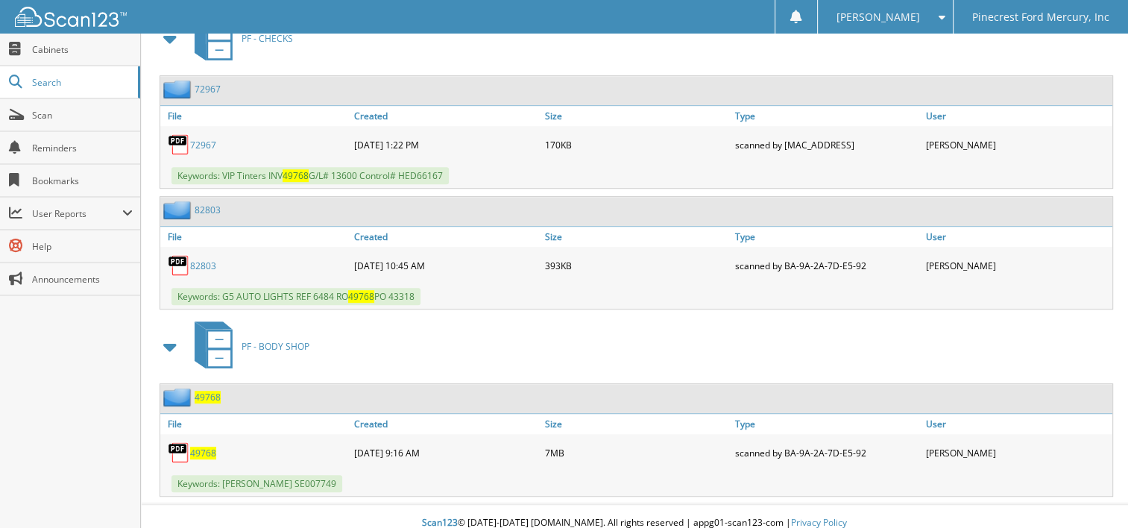
click at [192, 447] on span "49768" at bounding box center [203, 453] width 26 height 13
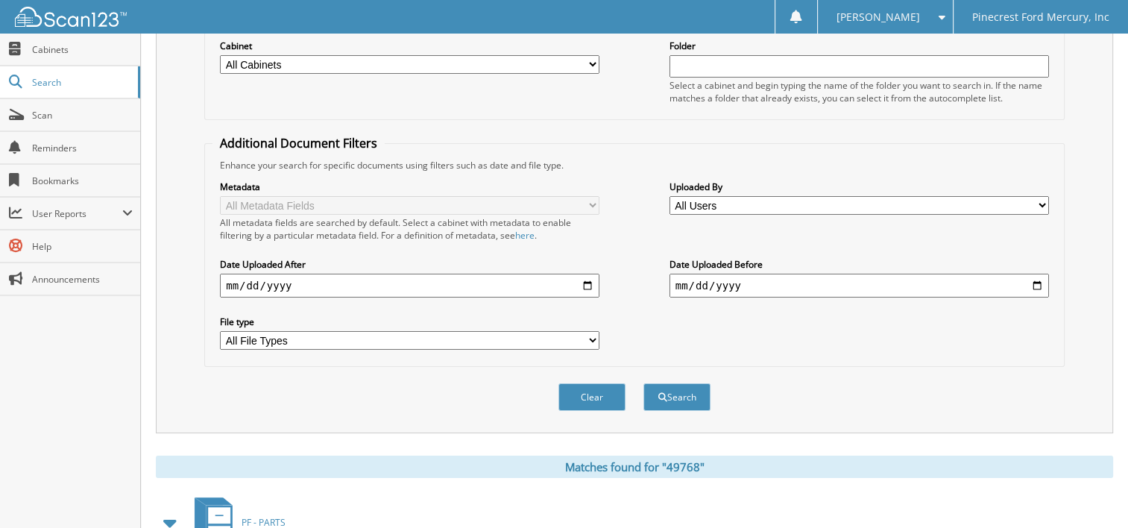
scroll to position [0, 0]
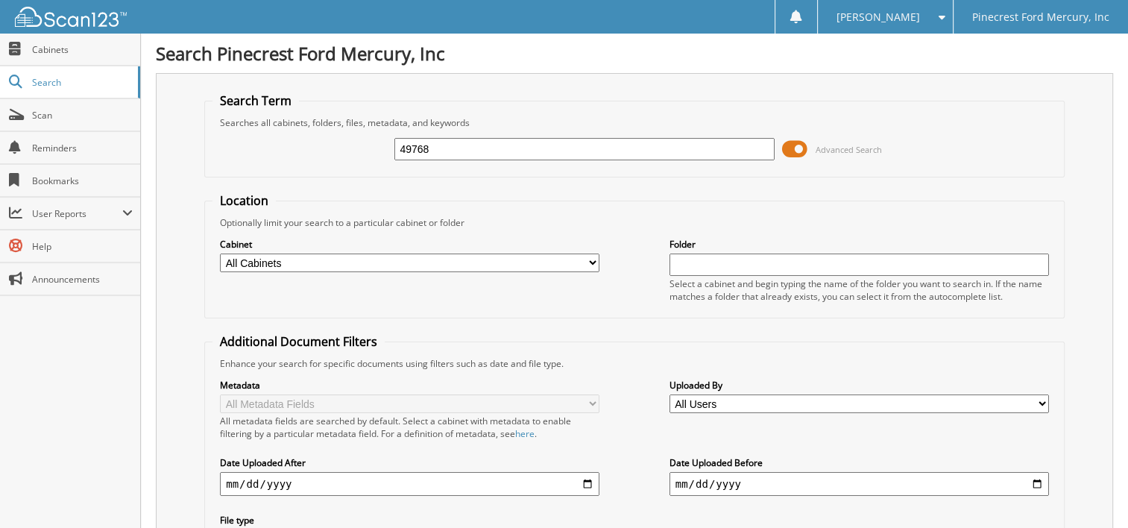
drag, startPoint x: 500, startPoint y: 140, endPoint x: 289, endPoint y: 161, distance: 212.1
click at [289, 161] on div "49768 Advanced Search" at bounding box center [635, 149] width 844 height 40
type input "50210"
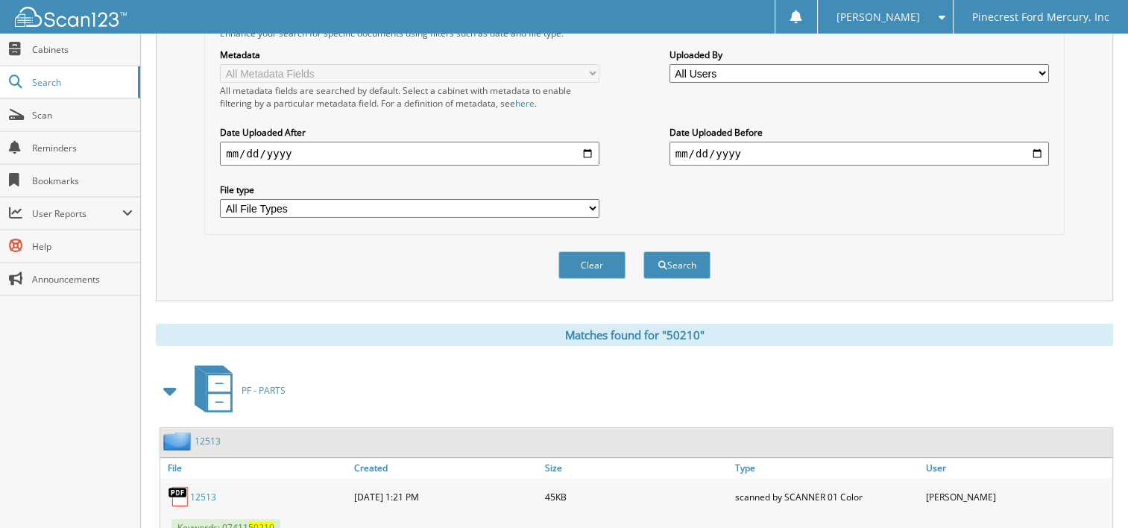
scroll to position [54, 0]
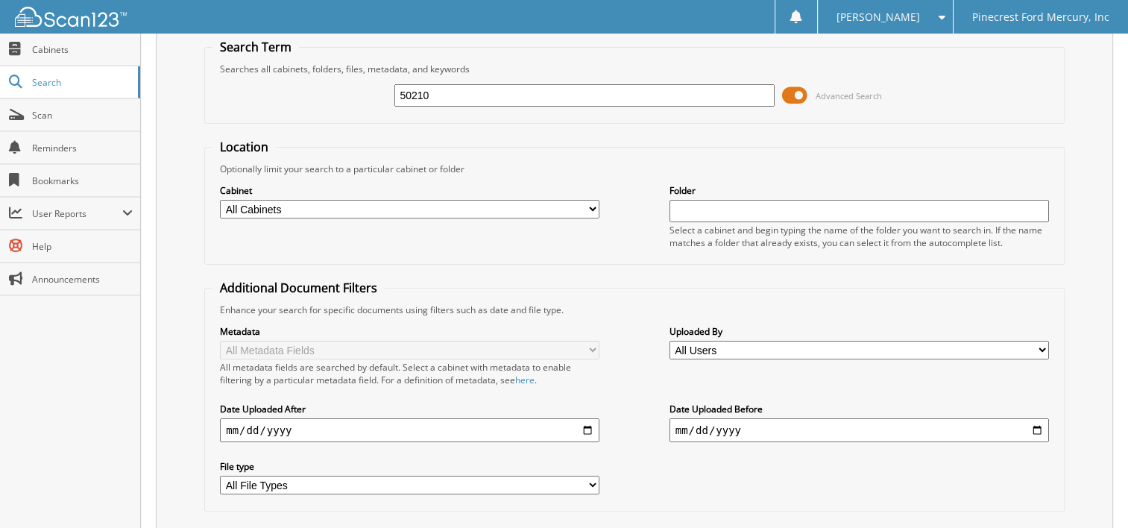
drag, startPoint x: 453, startPoint y: 83, endPoint x: 328, endPoint y: 131, distance: 134.3
click at [328, 131] on form "Search Term Searches all cabinets, folders, files, metadata, and keywords 50210…" at bounding box center [634, 305] width 861 height 533
type input "50354"
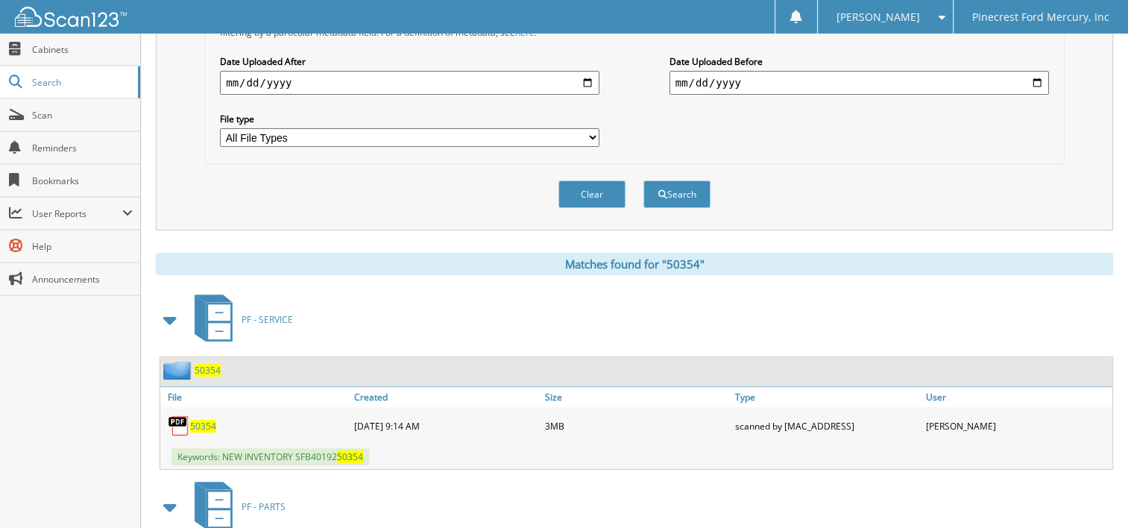
scroll to position [522, 0]
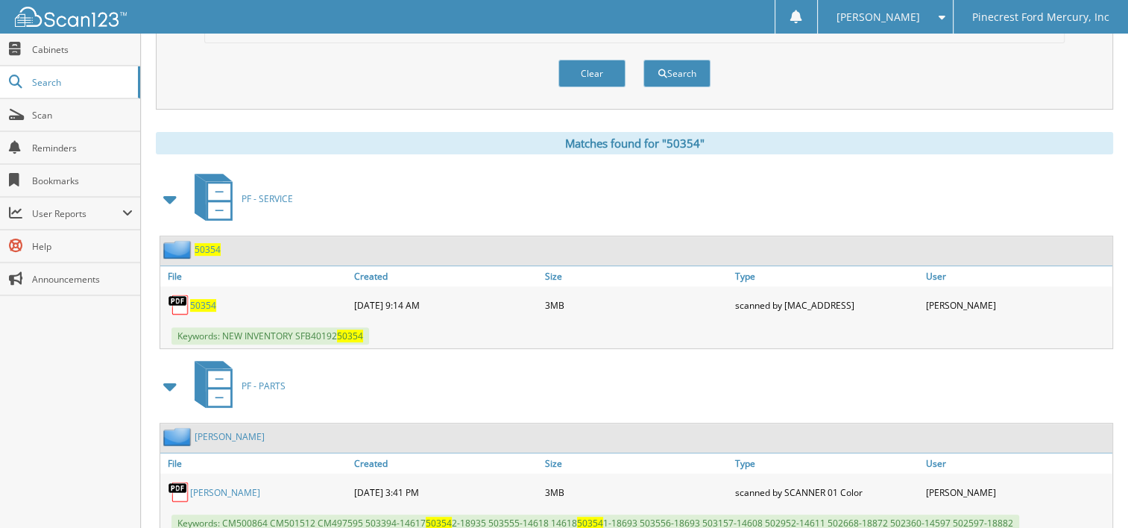
click at [203, 299] on span "50354" at bounding box center [203, 305] width 26 height 13
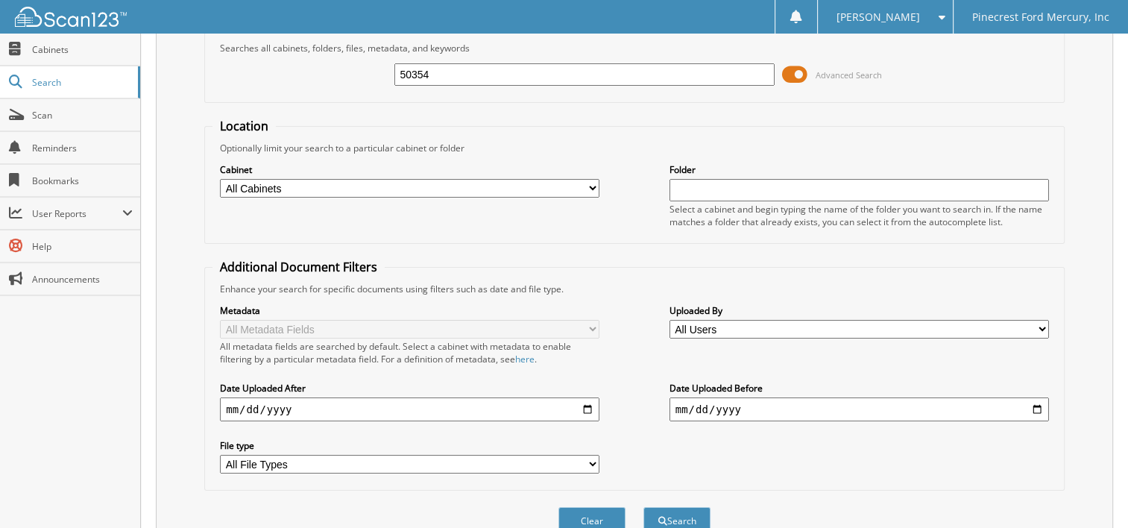
drag, startPoint x: 503, startPoint y: 72, endPoint x: 317, endPoint y: 81, distance: 186.6
click at [317, 81] on div "50354 Advanced Search" at bounding box center [635, 74] width 844 height 40
type input "50406"
click at [644, 507] on button "Search" at bounding box center [677, 521] width 67 height 28
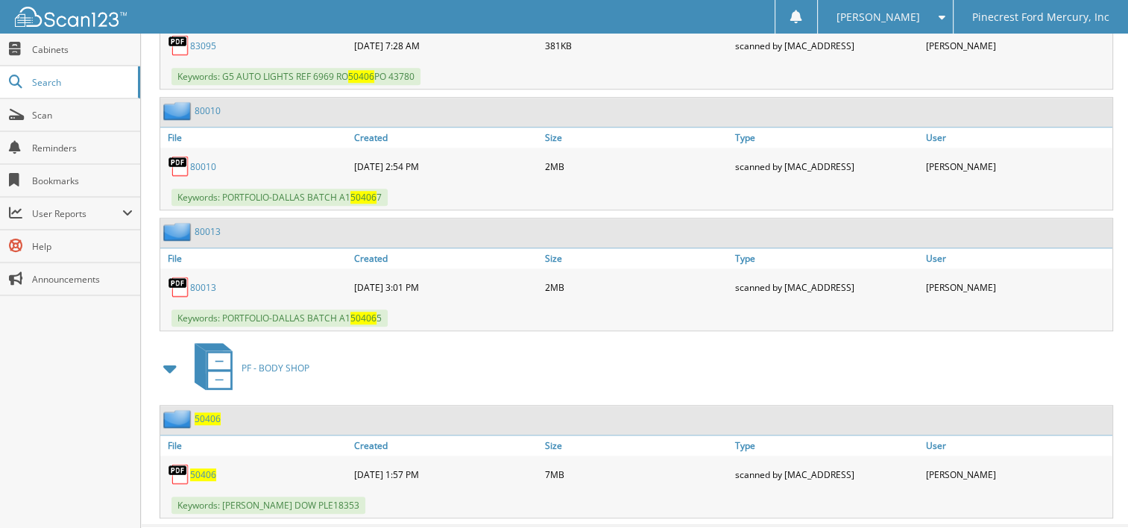
scroll to position [1274, 0]
click at [205, 467] on span "50406" at bounding box center [203, 473] width 26 height 13
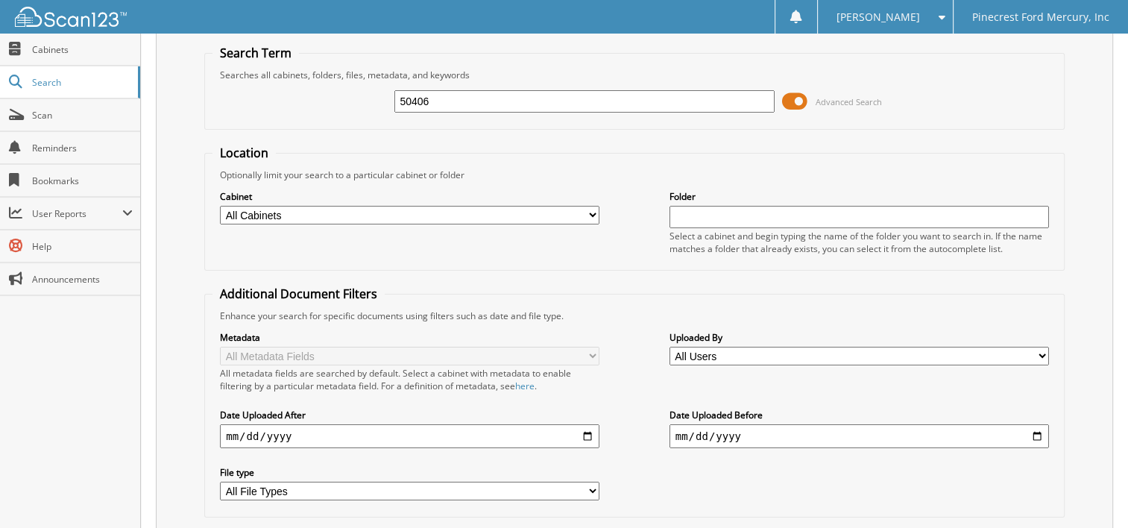
scroll to position [0, 0]
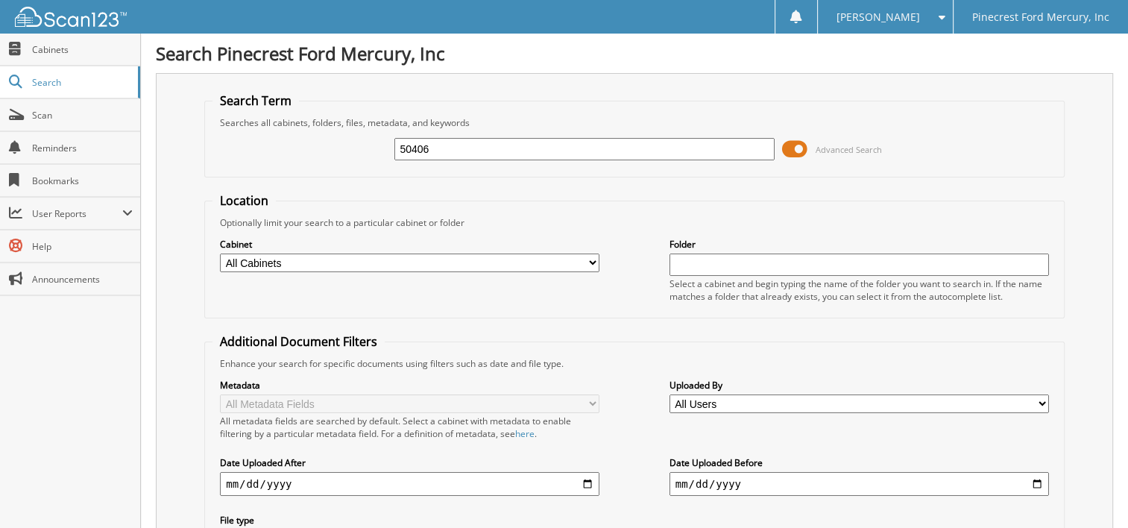
drag, startPoint x: 450, startPoint y: 152, endPoint x: 350, endPoint y: 164, distance: 101.4
click at [350, 164] on div "50406 Advanced Search" at bounding box center [635, 149] width 844 height 40
type input "50402"
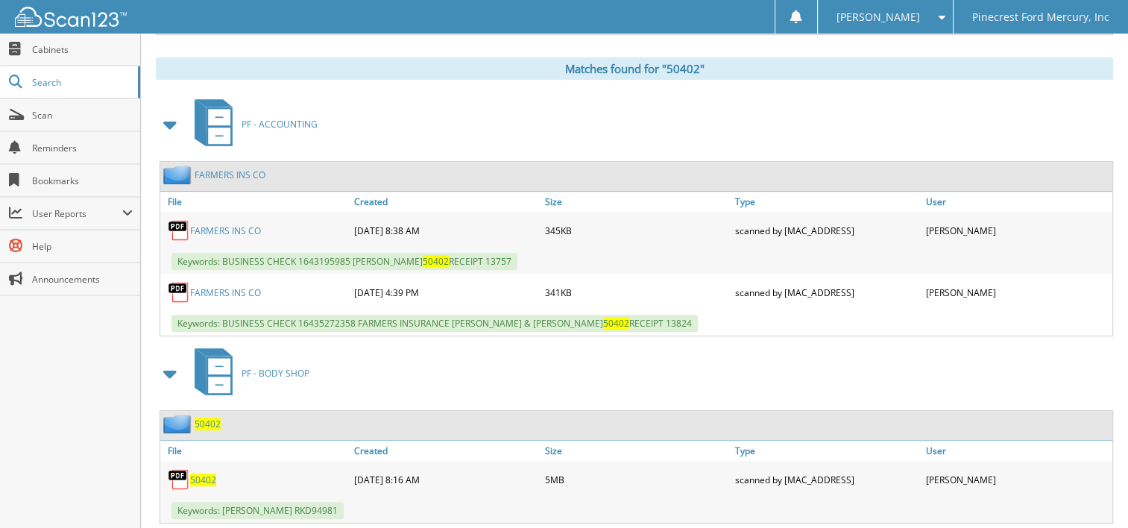
scroll to position [617, 0]
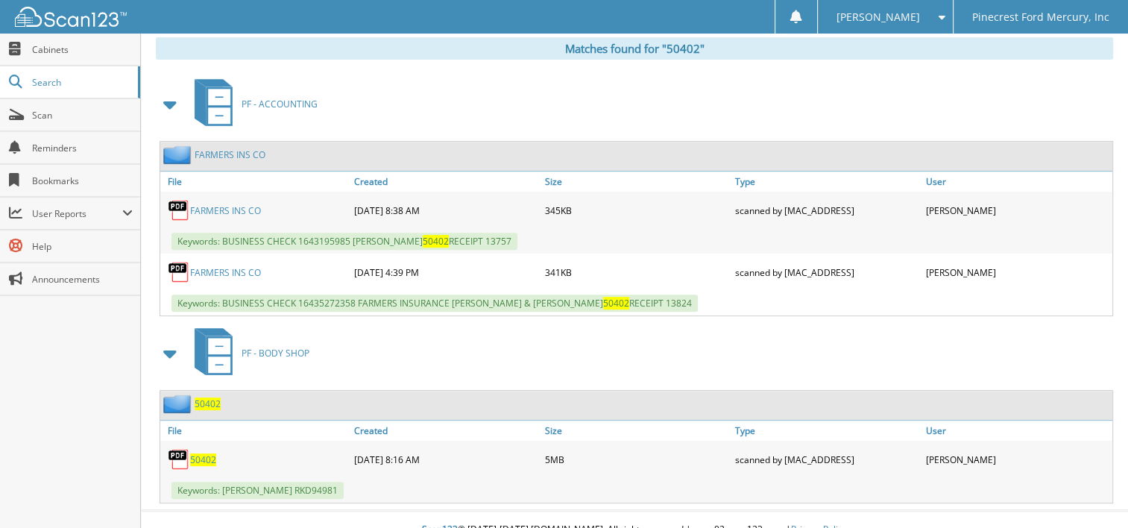
click at [195, 453] on span "50402" at bounding box center [203, 459] width 26 height 13
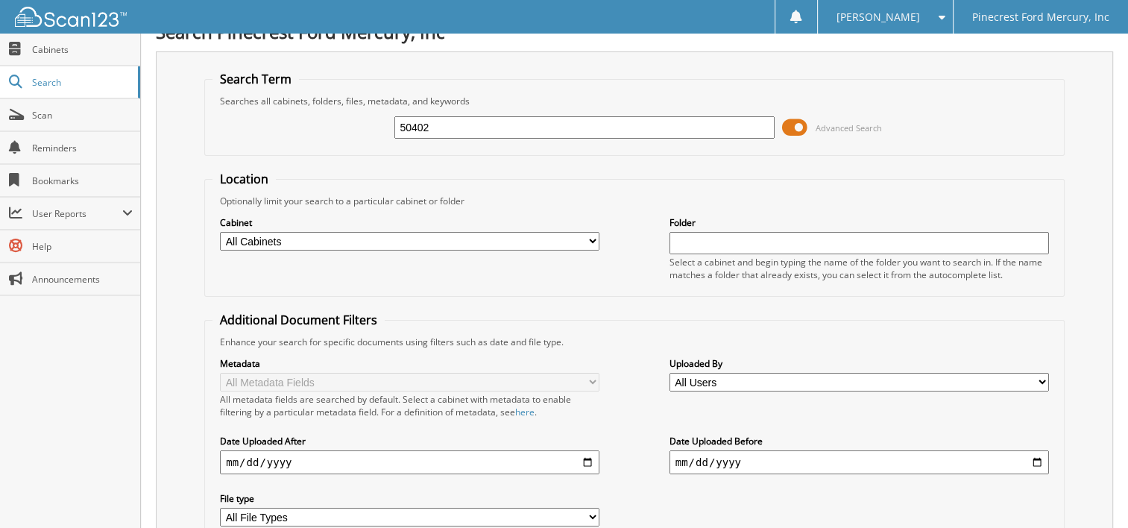
scroll to position [0, 0]
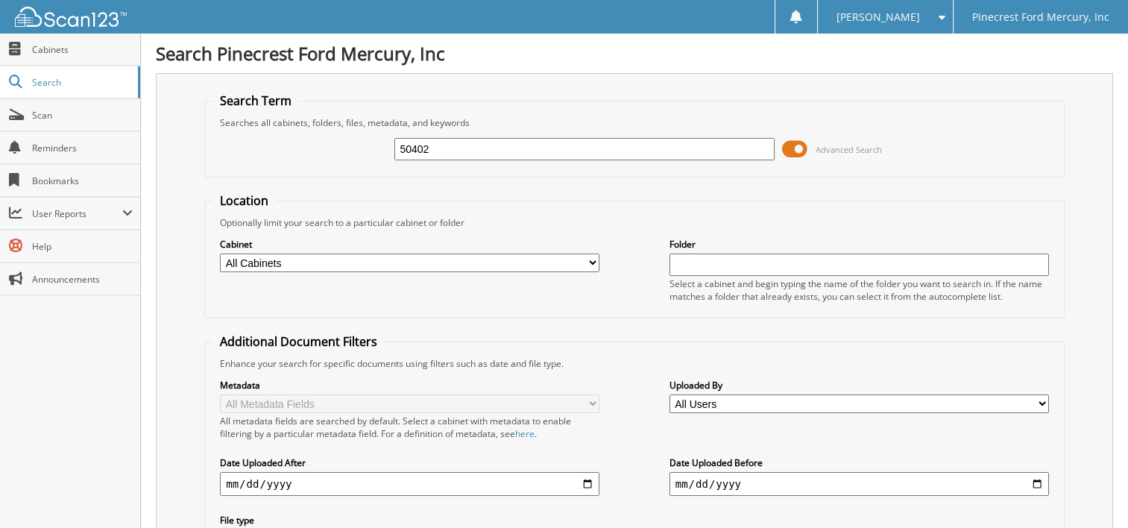
drag, startPoint x: 465, startPoint y: 143, endPoint x: 328, endPoint y: 186, distance: 143.9
click at [328, 186] on form "Search Term Searches all cabinets, folders, files, metadata, and keywords 50402…" at bounding box center [634, 358] width 861 height 533
type input "50414"
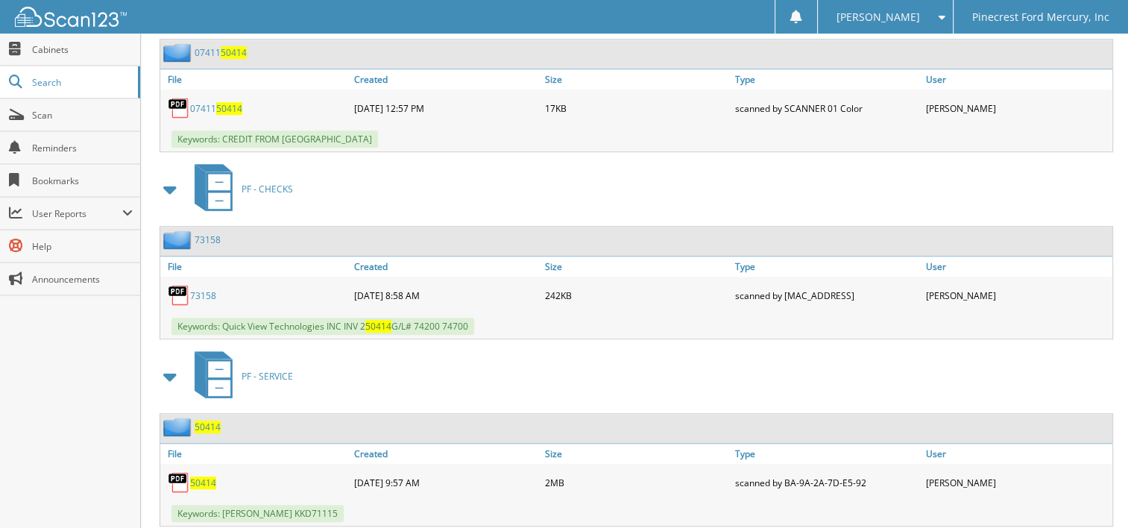
scroll to position [976, 0]
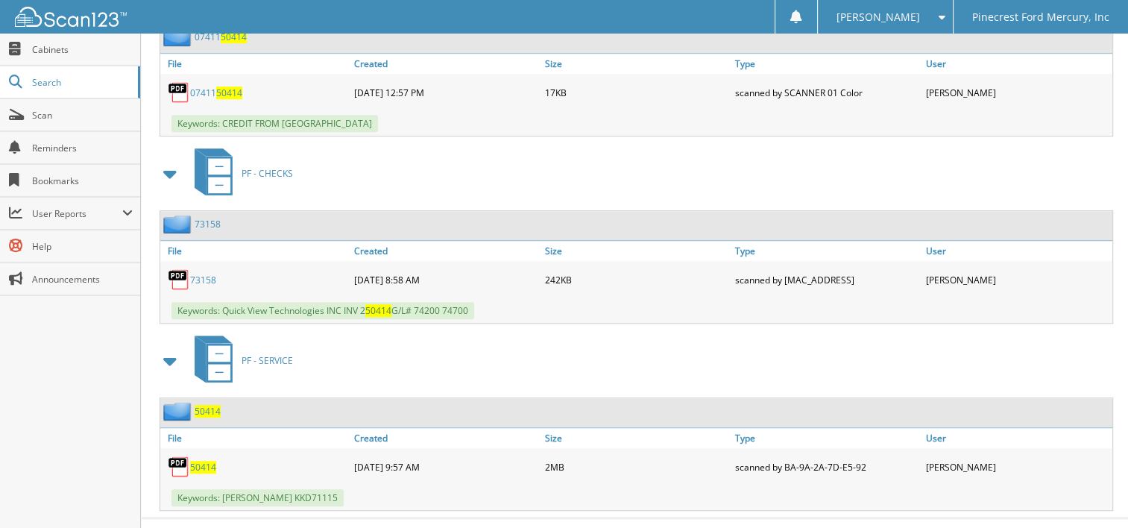
click at [204, 461] on span "50414" at bounding box center [203, 467] width 26 height 13
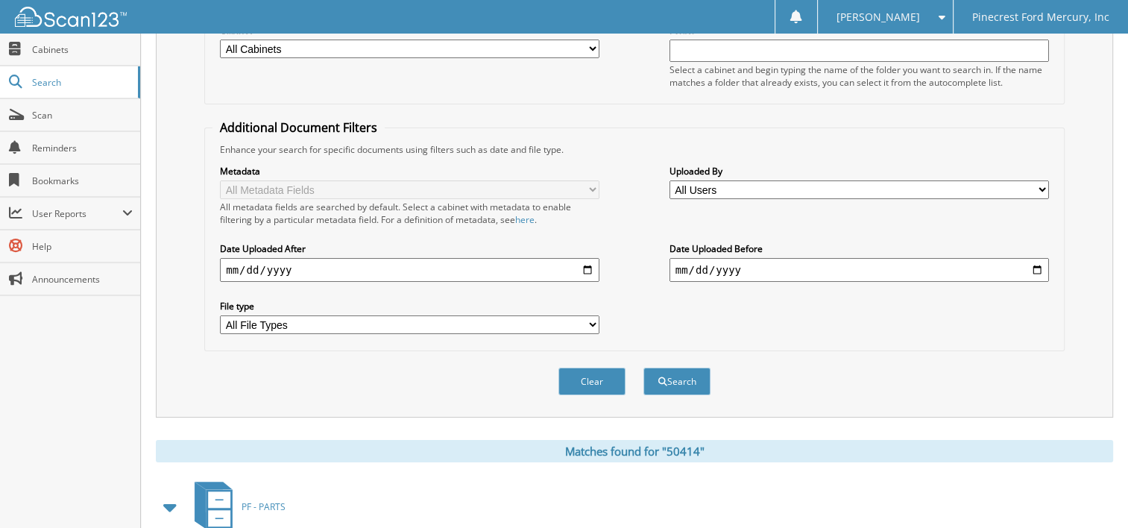
scroll to position [7, 0]
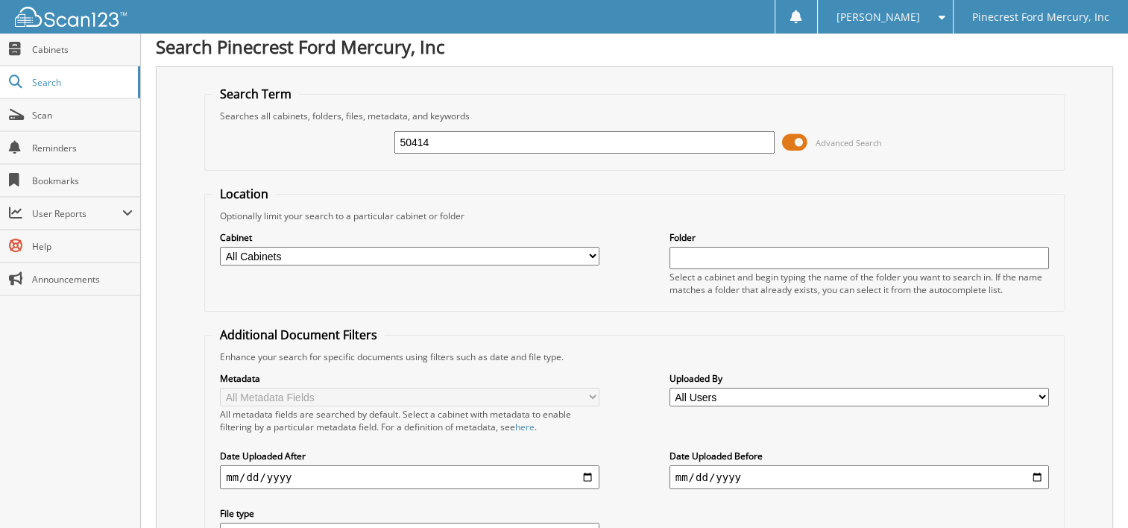
click at [417, 145] on input "50414" at bounding box center [585, 142] width 380 height 22
type input "50514"
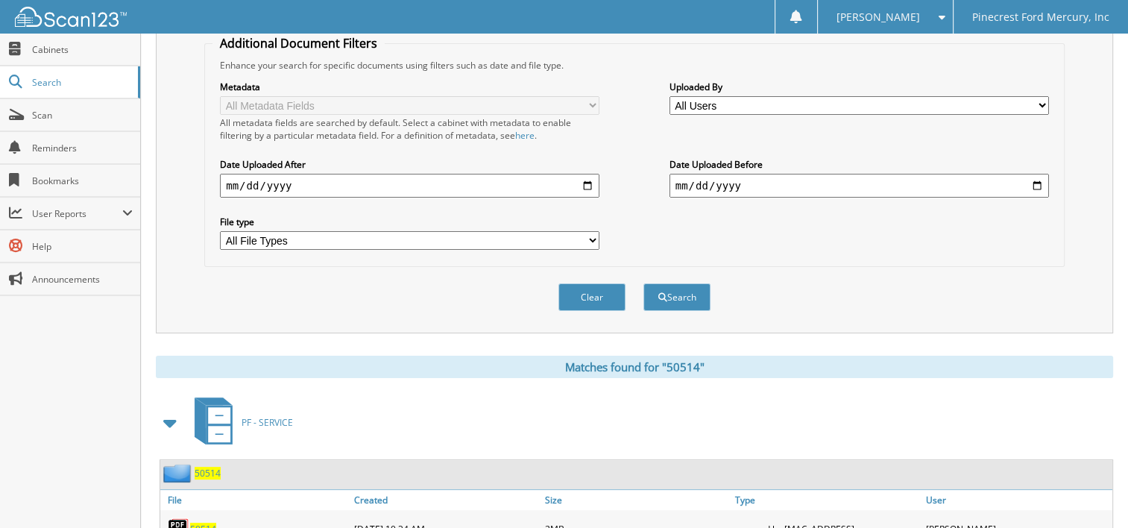
scroll to position [522, 0]
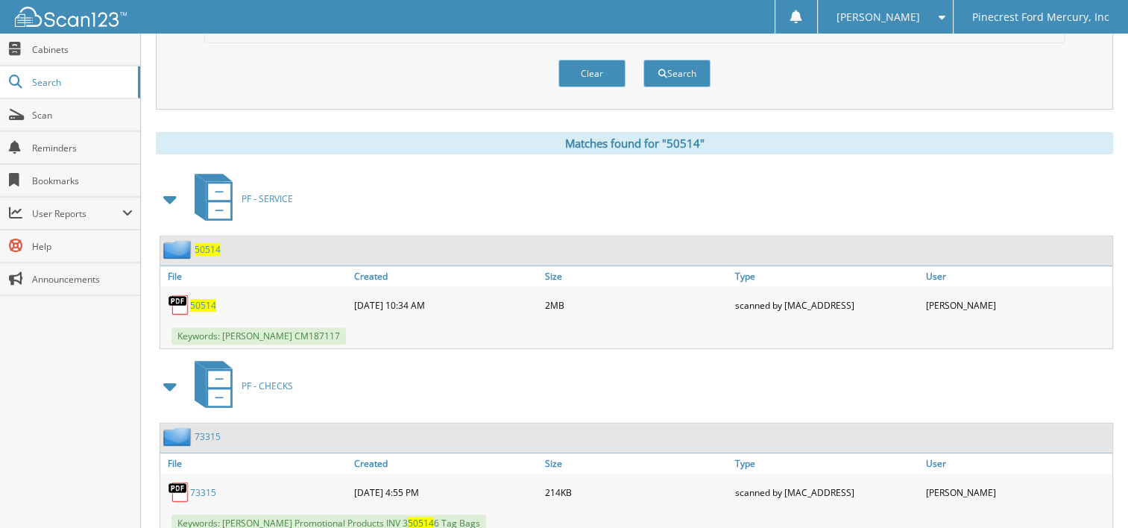
click at [207, 299] on span "50514" at bounding box center [203, 305] width 26 height 13
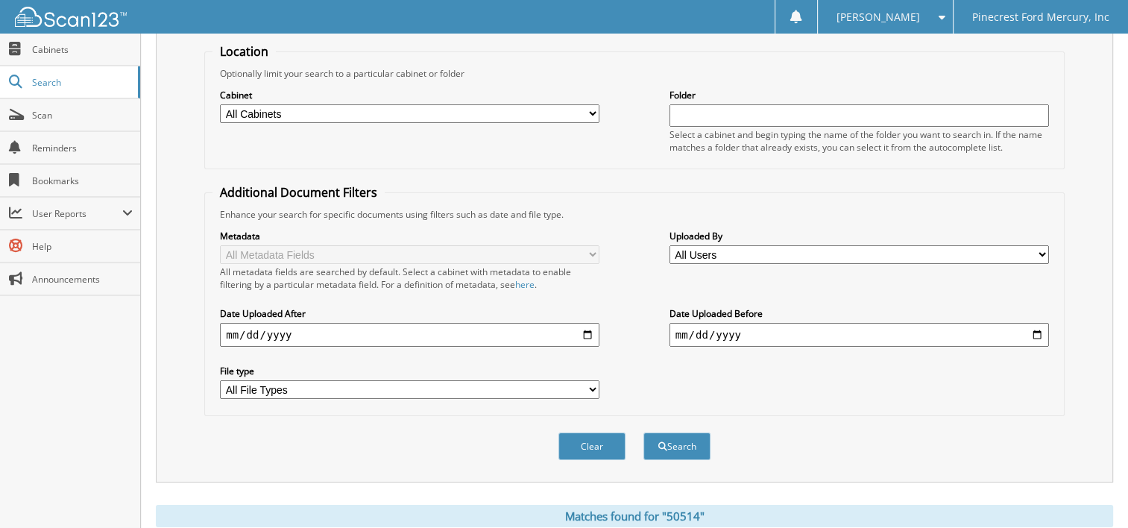
scroll to position [0, 0]
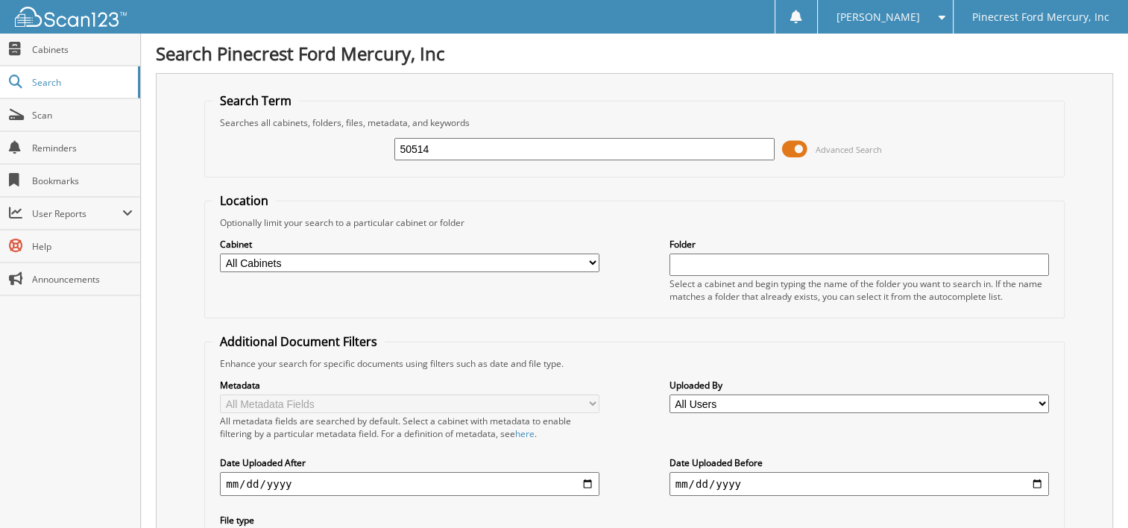
drag, startPoint x: 522, startPoint y: 157, endPoint x: 297, endPoint y: 155, distance: 225.2
click at [297, 155] on div "50514 Advanced Search" at bounding box center [635, 149] width 844 height 40
type input "50273"
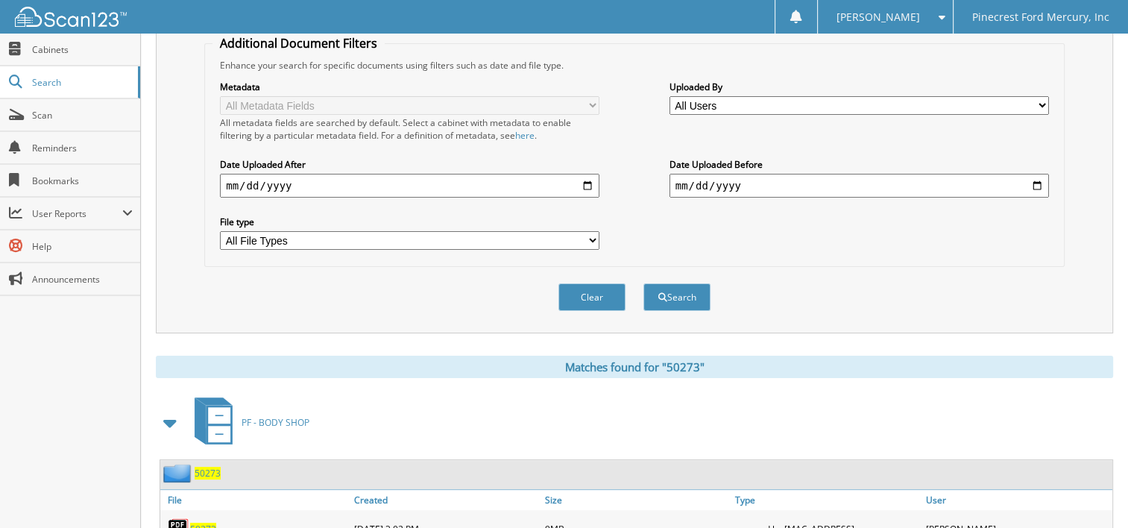
scroll to position [522, 0]
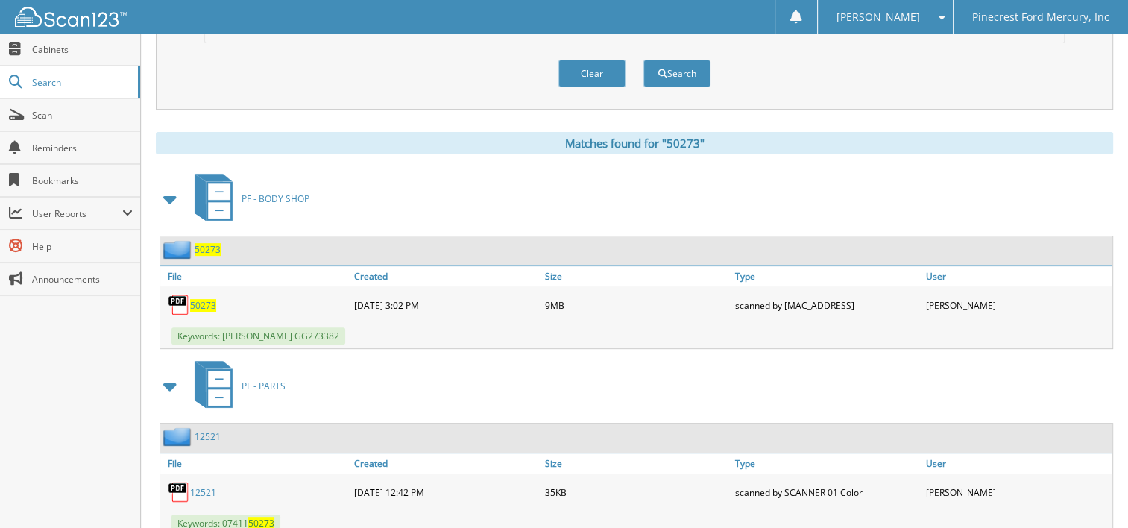
click at [203, 299] on span "50273" at bounding box center [203, 305] width 26 height 13
